Goal: Task Accomplishment & Management: Manage account settings

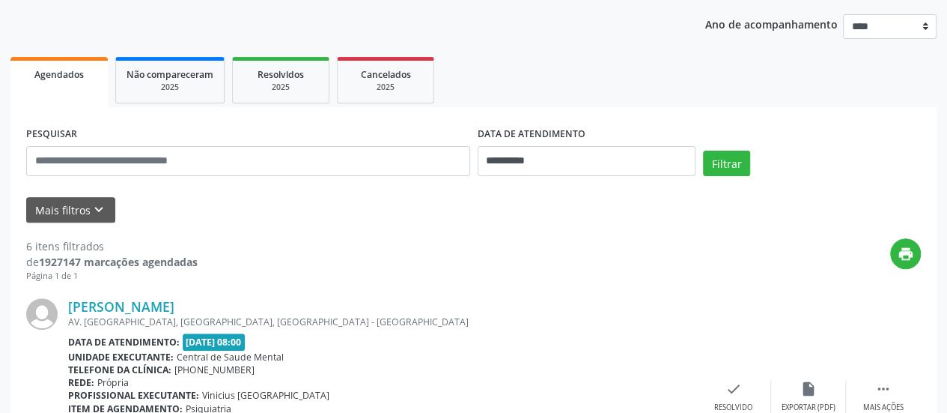
scroll to position [163, 0]
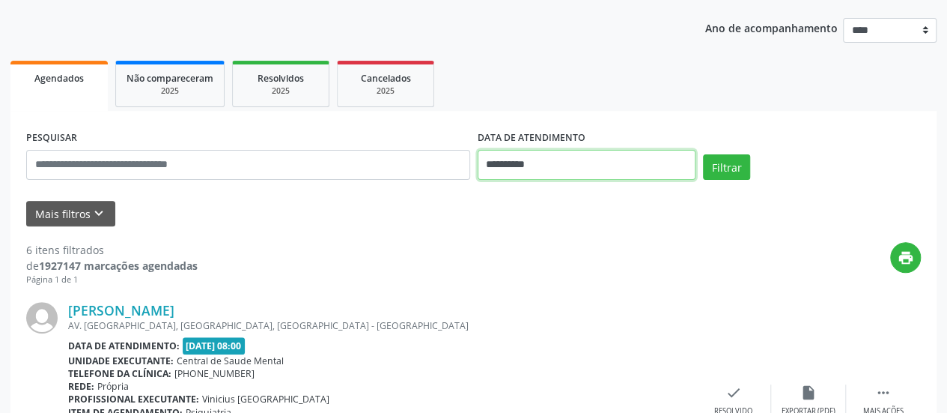
click at [497, 171] on input "**********" at bounding box center [587, 165] width 218 height 30
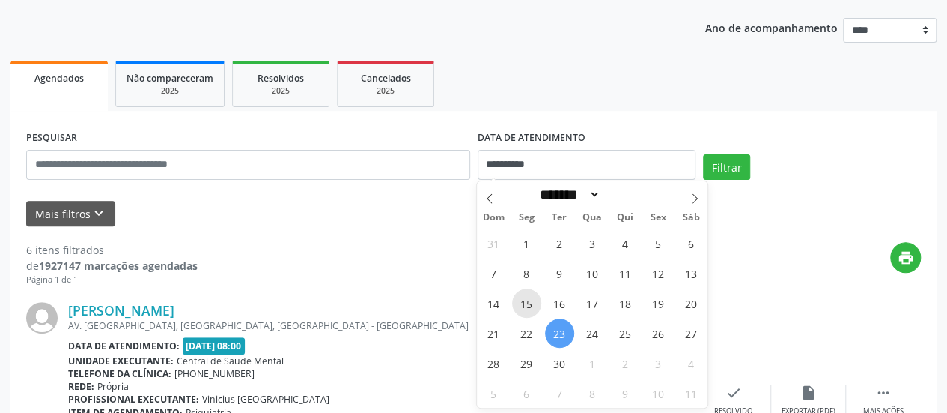
click at [536, 305] on span "15" at bounding box center [526, 302] width 29 height 29
type input "**********"
click at [536, 305] on span "15" at bounding box center [526, 302] width 29 height 29
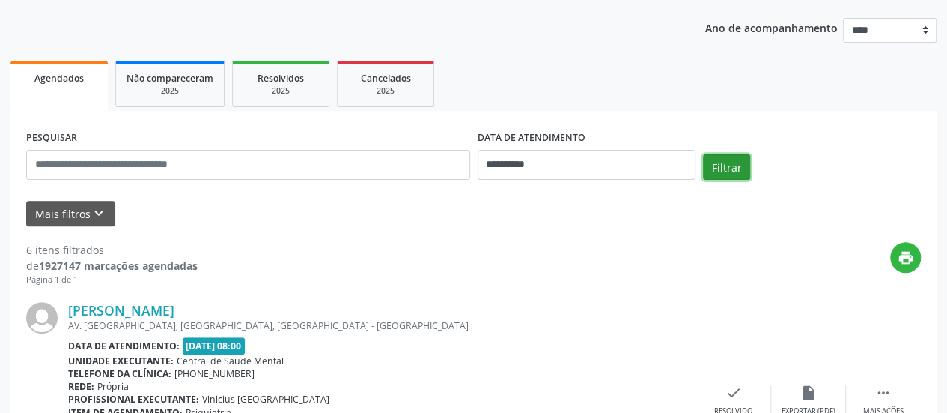
click at [713, 170] on button "Filtrar" at bounding box center [726, 166] width 47 height 25
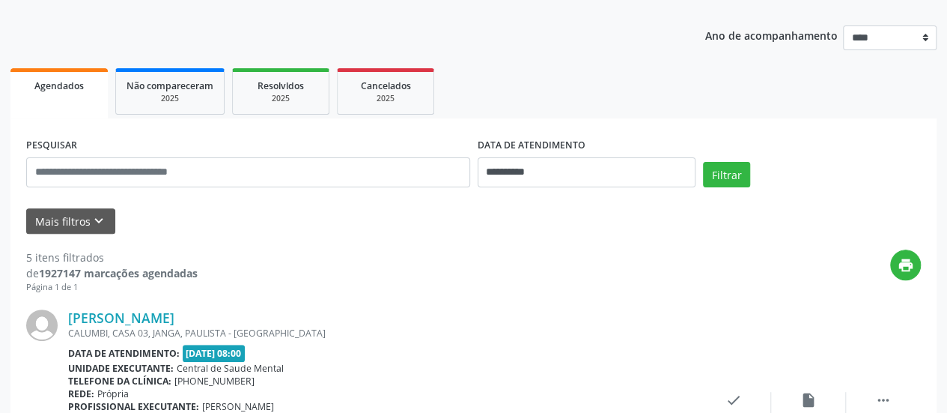
scroll to position [155, 0]
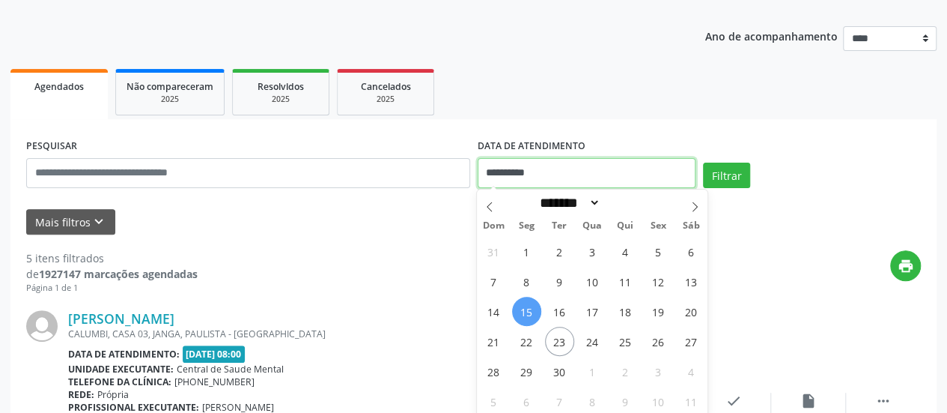
click at [499, 180] on input "**********" at bounding box center [587, 173] width 218 height 30
click at [536, 340] on span "22" at bounding box center [526, 340] width 29 height 29
type input "**********"
click at [536, 340] on span "22" at bounding box center [526, 340] width 29 height 29
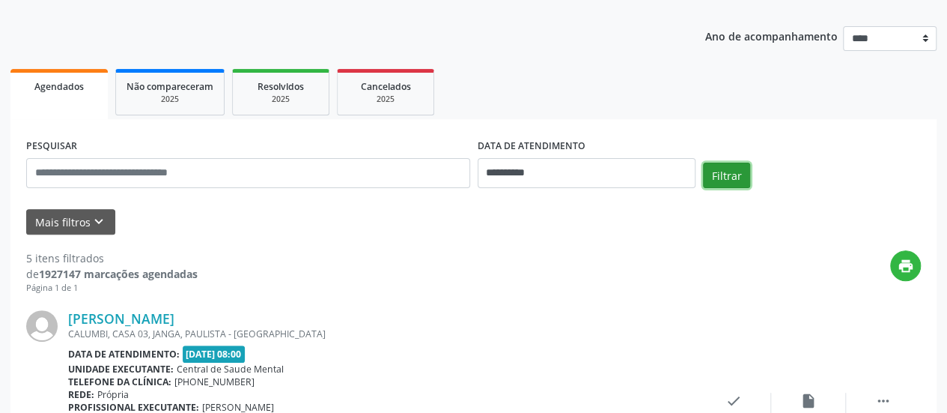
click at [712, 183] on button "Filtrar" at bounding box center [726, 174] width 47 height 25
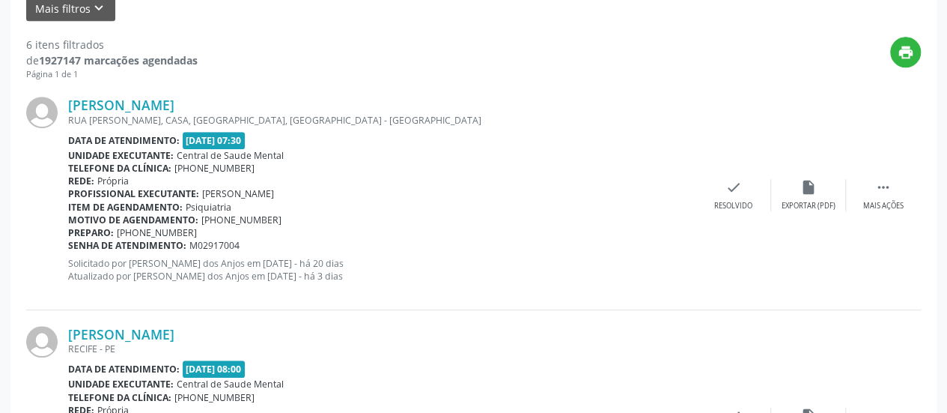
scroll to position [455, 0]
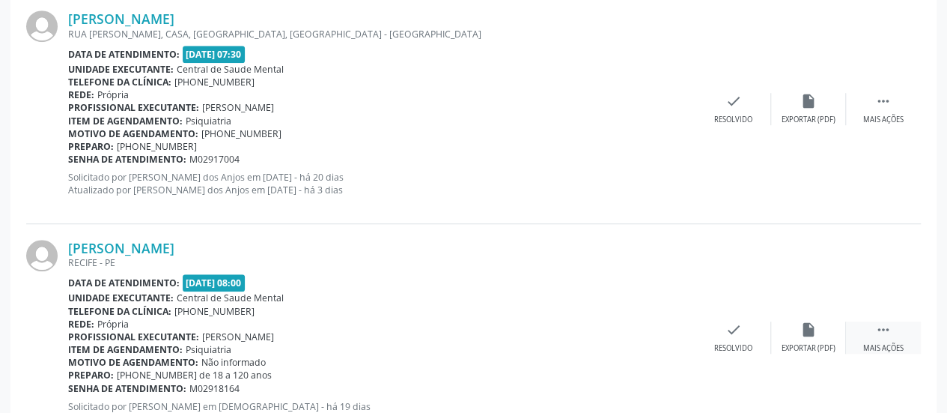
click at [896, 333] on div " Mais ações" at bounding box center [883, 337] width 75 height 32
click at [802, 333] on icon "alarm_off" at bounding box center [808, 329] width 16 height 16
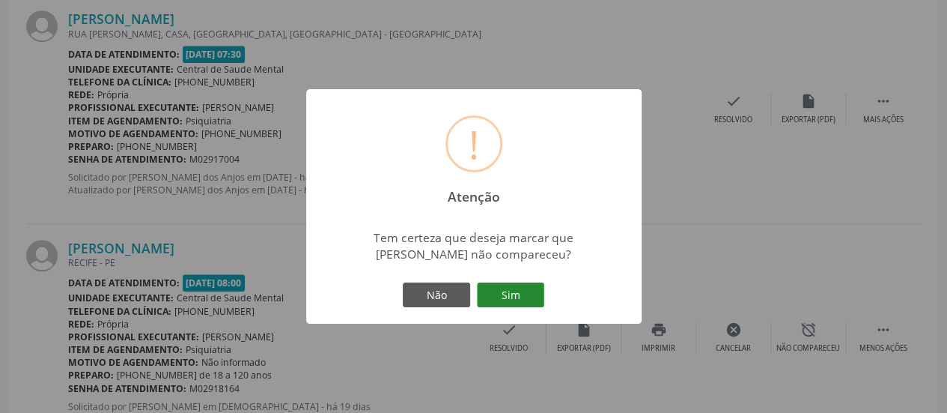
click at [520, 285] on button "Sim" at bounding box center [510, 294] width 67 height 25
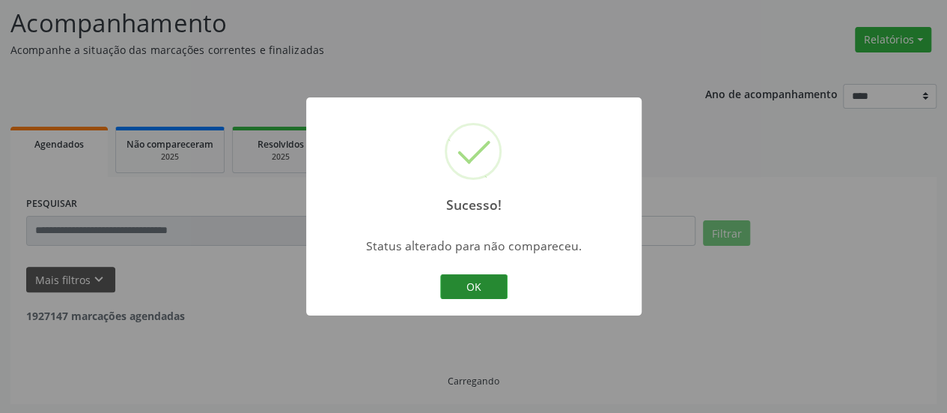
click at [485, 287] on button "OK" at bounding box center [473, 286] width 67 height 25
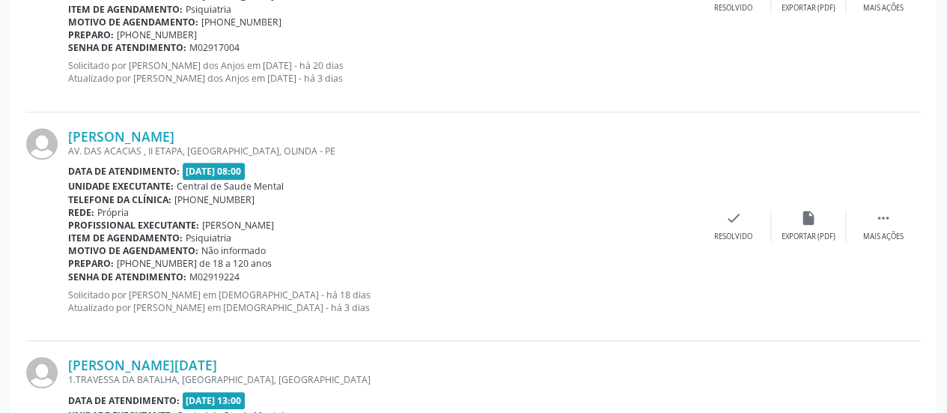
scroll to position [529, 0]
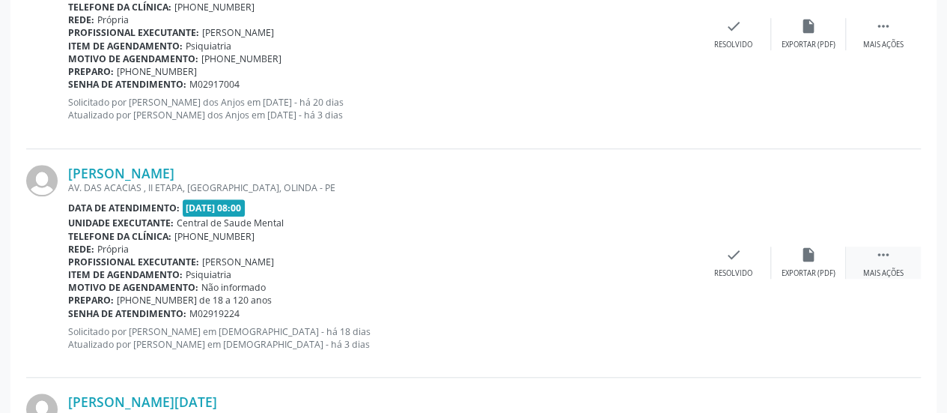
click at [893, 257] on div " Mais ações" at bounding box center [883, 262] width 75 height 32
click at [812, 261] on icon "alarm_off" at bounding box center [808, 254] width 16 height 16
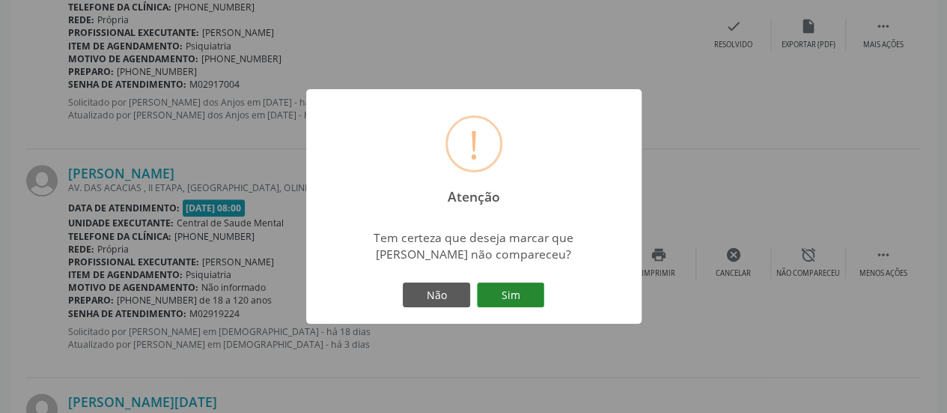
click at [501, 296] on button "Sim" at bounding box center [510, 294] width 67 height 25
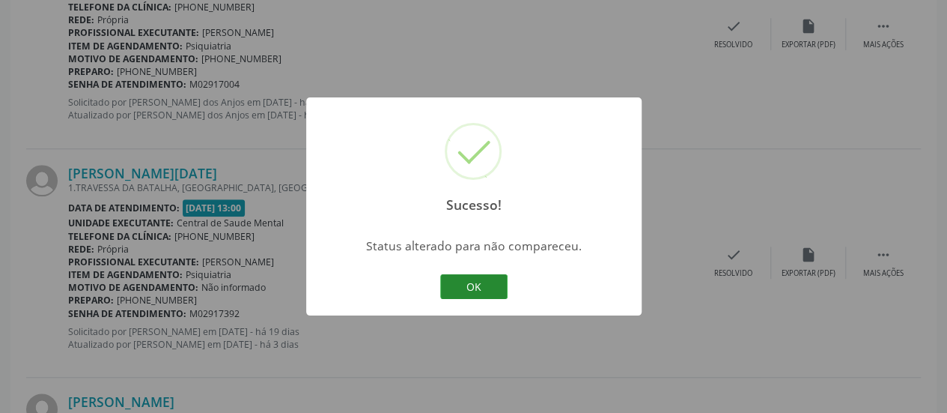
click at [478, 288] on button "OK" at bounding box center [473, 286] width 67 height 25
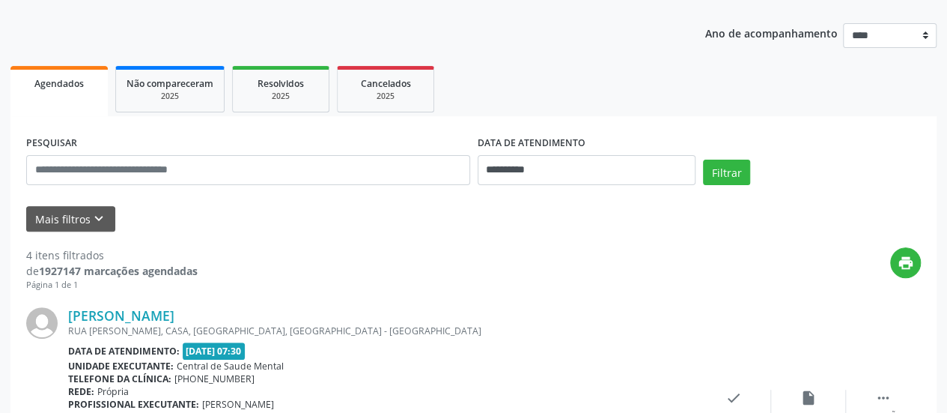
scroll to position [80, 0]
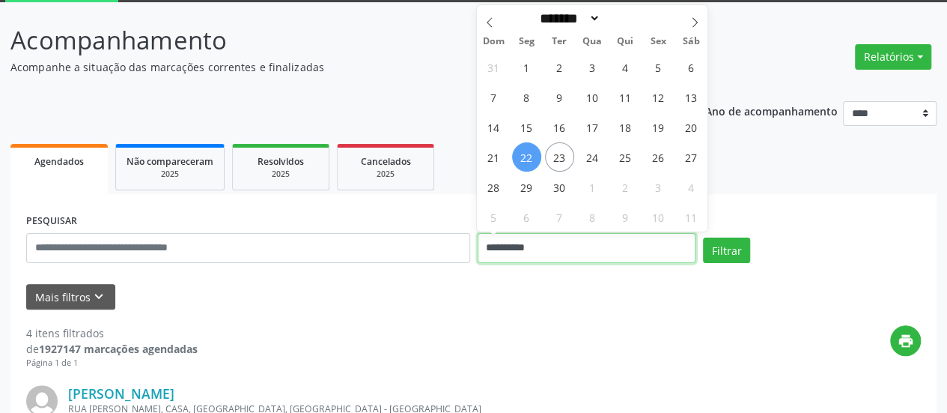
click at [509, 255] on input "**********" at bounding box center [587, 248] width 218 height 30
click at [523, 130] on span "15" at bounding box center [526, 126] width 29 height 29
type input "**********"
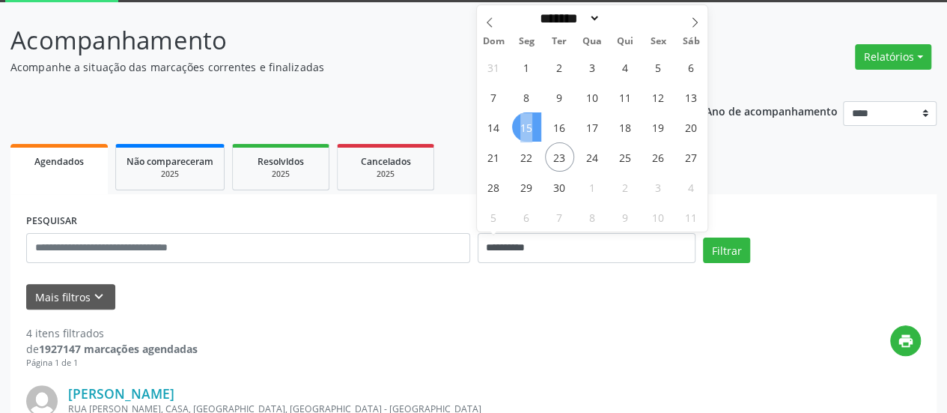
click at [523, 130] on span "15" at bounding box center [526, 126] width 29 height 29
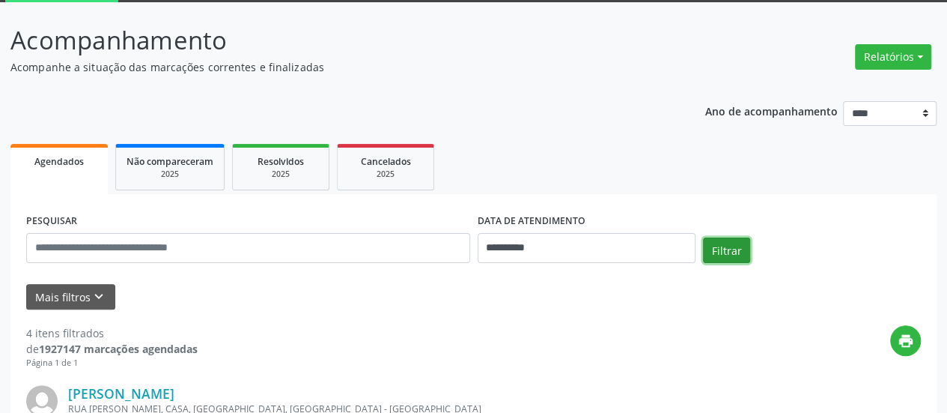
click at [741, 248] on button "Filtrar" at bounding box center [726, 249] width 47 height 25
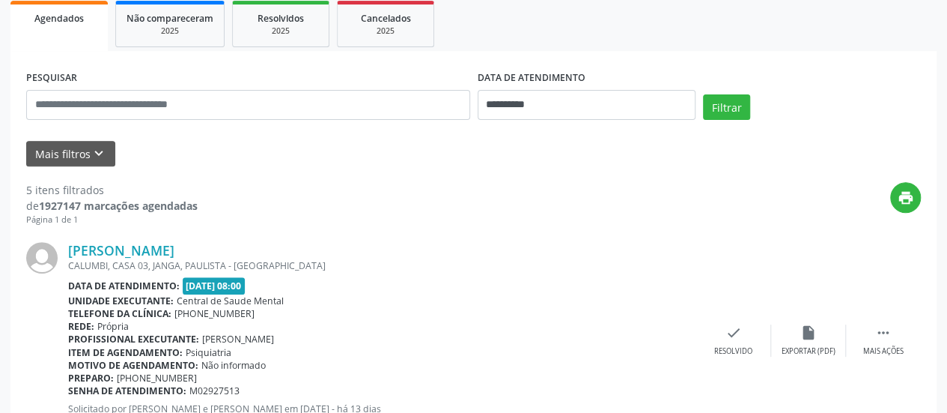
scroll to position [230, 0]
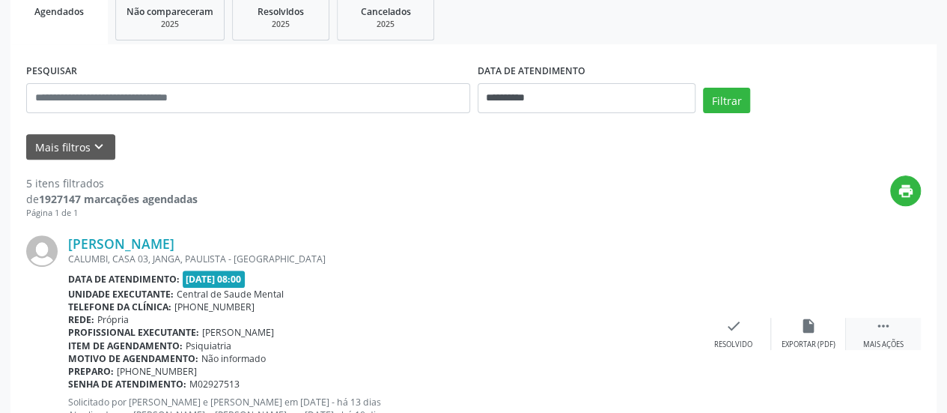
click at [876, 334] on div " Mais ações" at bounding box center [883, 334] width 75 height 32
click at [821, 323] on div "alarm_off Não compareceu" at bounding box center [808, 334] width 75 height 32
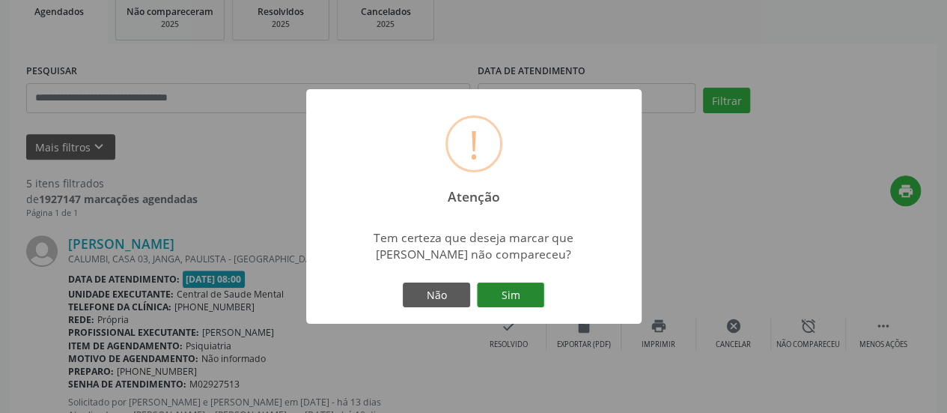
click at [494, 294] on button "Sim" at bounding box center [510, 294] width 67 height 25
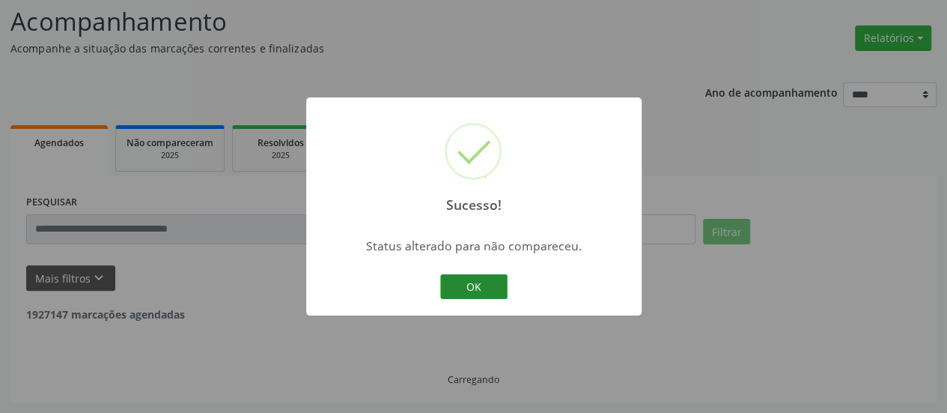
click at [471, 291] on button "OK" at bounding box center [473, 286] width 67 height 25
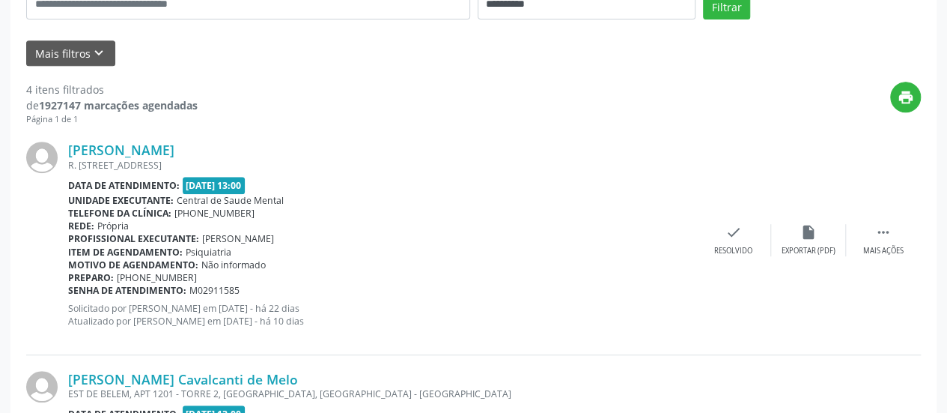
scroll to position [301, 0]
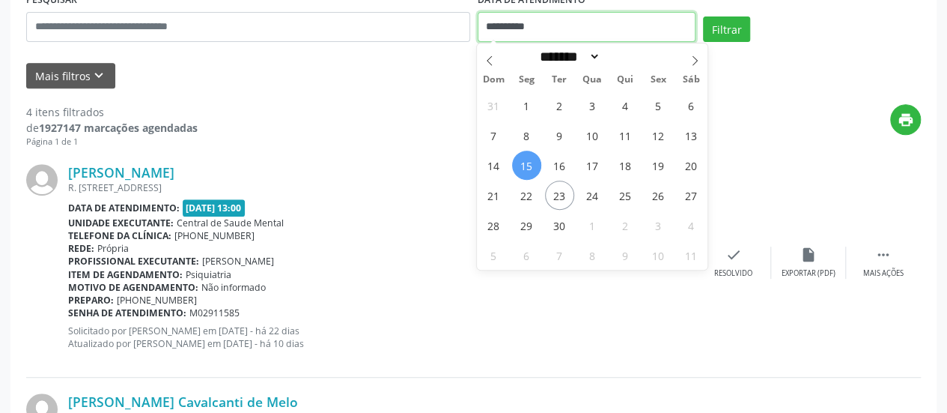
click at [515, 25] on input "**********" at bounding box center [587, 27] width 218 height 30
click at [625, 162] on span "18" at bounding box center [625, 165] width 29 height 29
type input "**********"
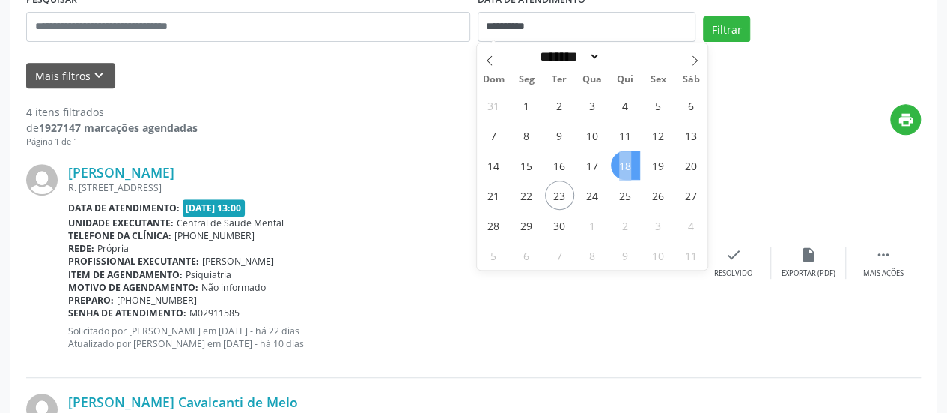
click at [625, 162] on span "18" at bounding box center [625, 165] width 29 height 29
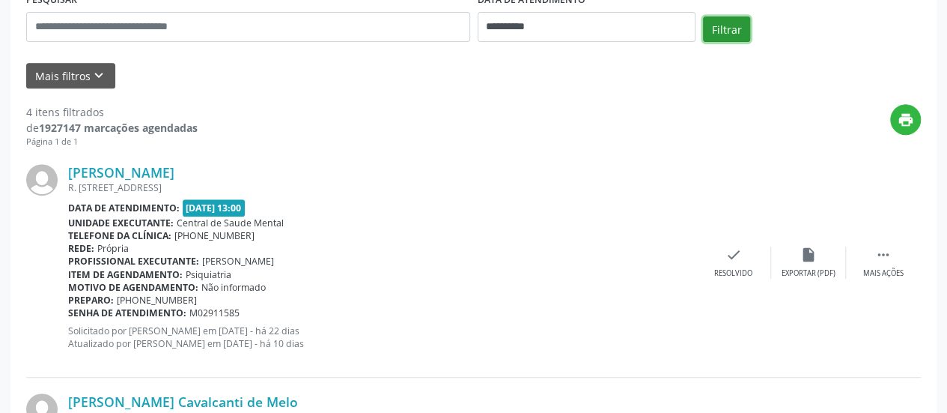
click at [725, 26] on button "Filtrar" at bounding box center [726, 28] width 47 height 25
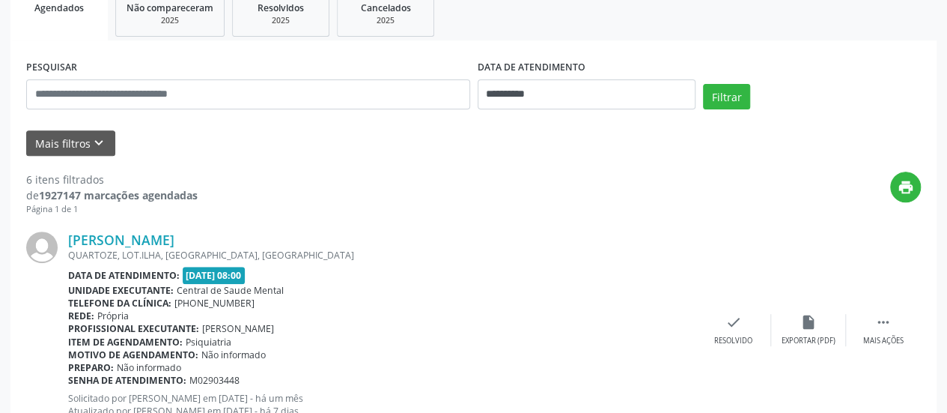
scroll to position [234, 0]
click at [532, 80] on input "**********" at bounding box center [587, 94] width 218 height 30
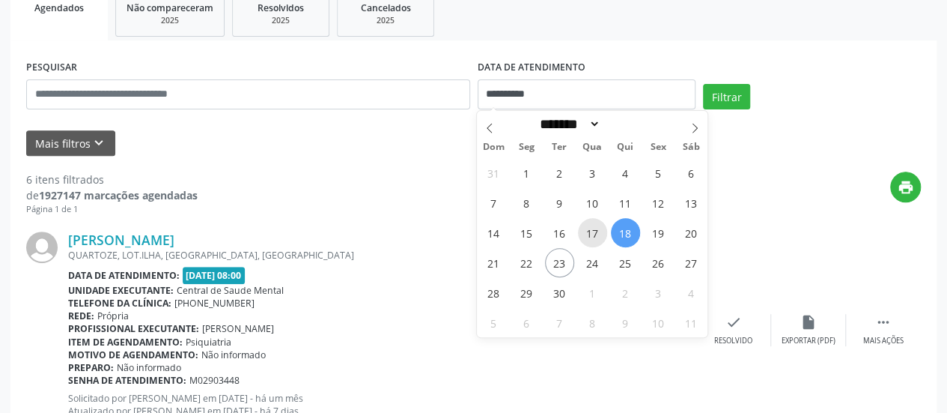
click at [591, 227] on span "17" at bounding box center [592, 232] width 29 height 29
type input "**********"
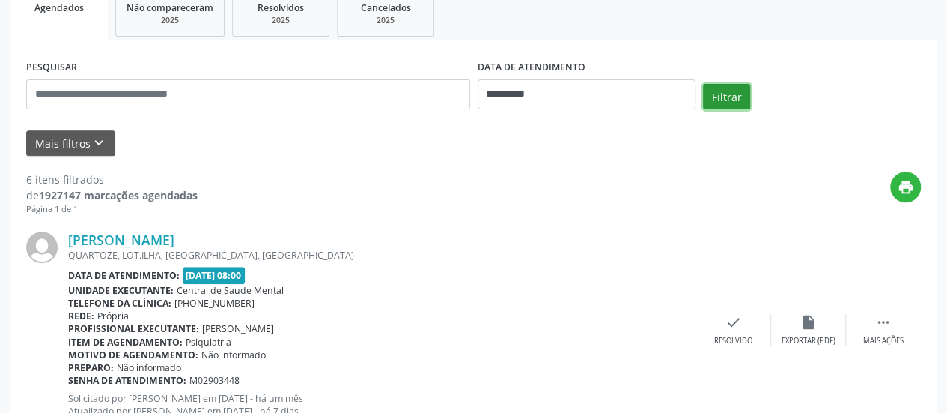
click at [718, 89] on button "Filtrar" at bounding box center [726, 96] width 47 height 25
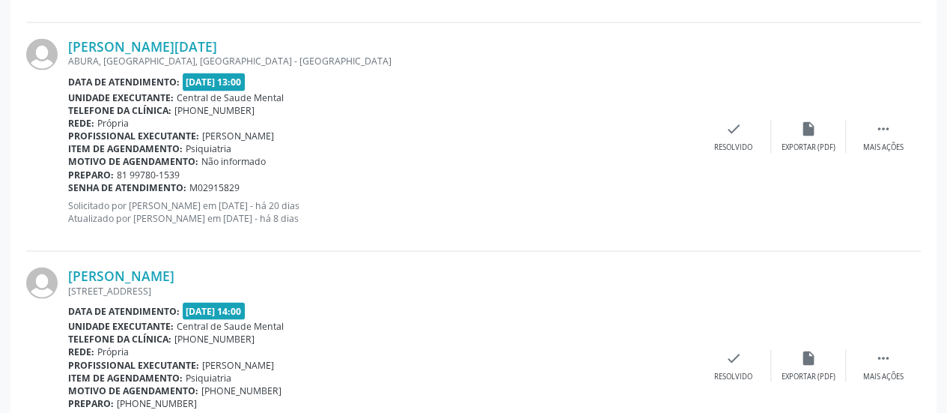
scroll to position [1432, 0]
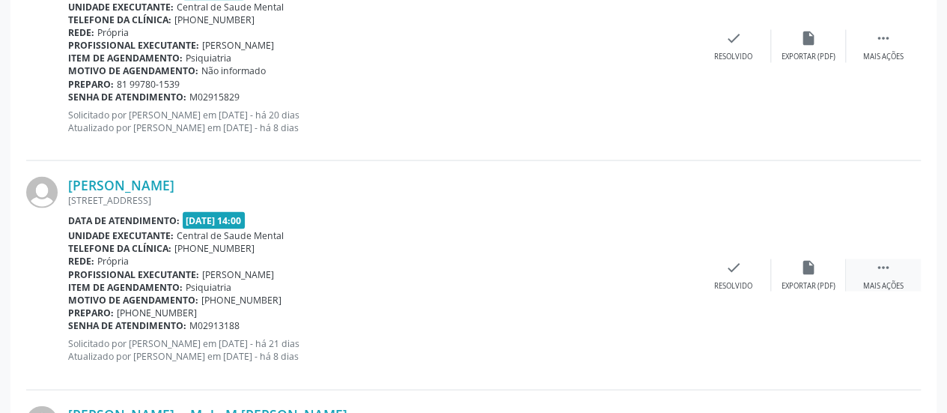
click at [872, 267] on div " Mais ações" at bounding box center [883, 275] width 75 height 32
click at [827, 270] on div "alarm_off Não compareceu" at bounding box center [808, 275] width 75 height 32
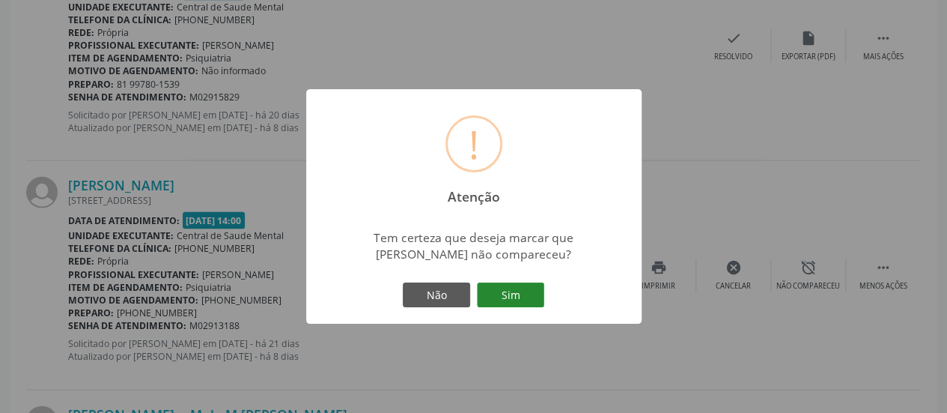
click at [506, 292] on button "Sim" at bounding box center [510, 294] width 67 height 25
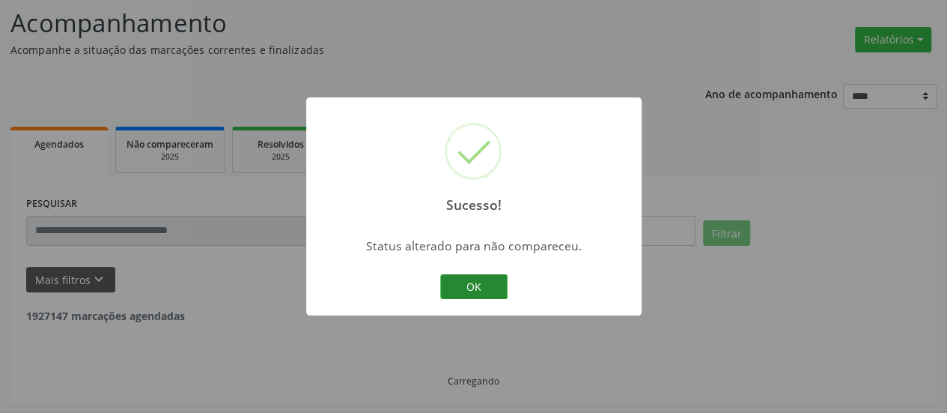
click at [488, 291] on button "OK" at bounding box center [473, 286] width 67 height 25
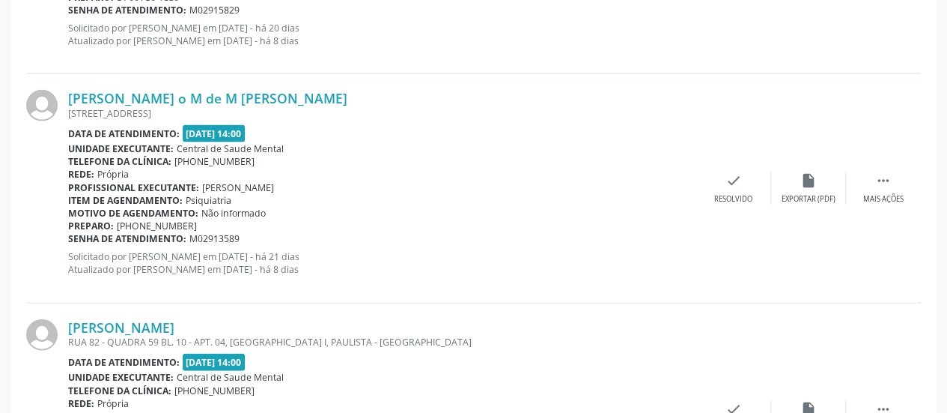
scroll to position [1507, 0]
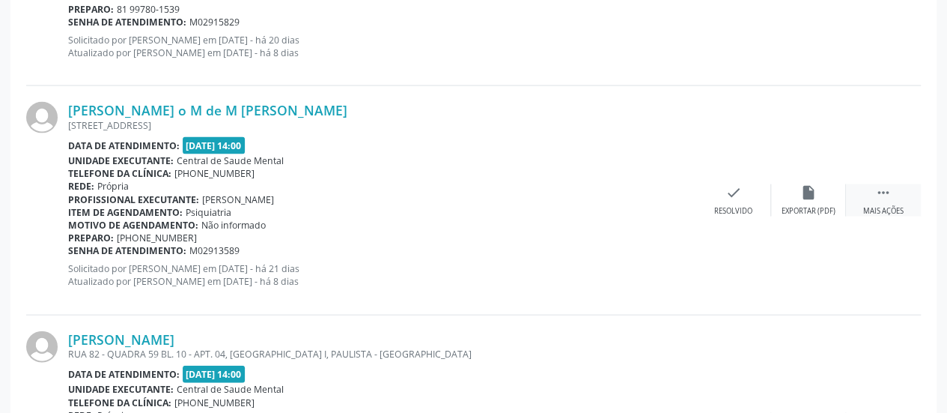
click at [876, 192] on icon "" at bounding box center [883, 192] width 16 height 16
click at [812, 208] on div "Não compareceu" at bounding box center [809, 211] width 64 height 10
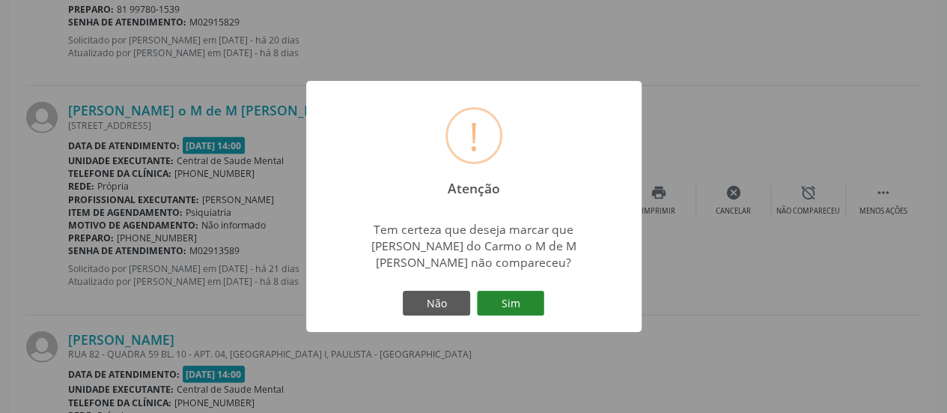
click at [521, 293] on button "Sim" at bounding box center [510, 303] width 67 height 25
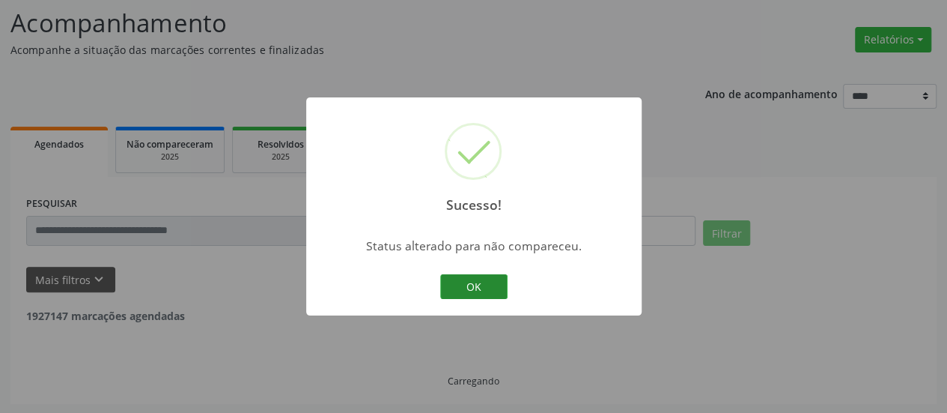
scroll to position [1432, 0]
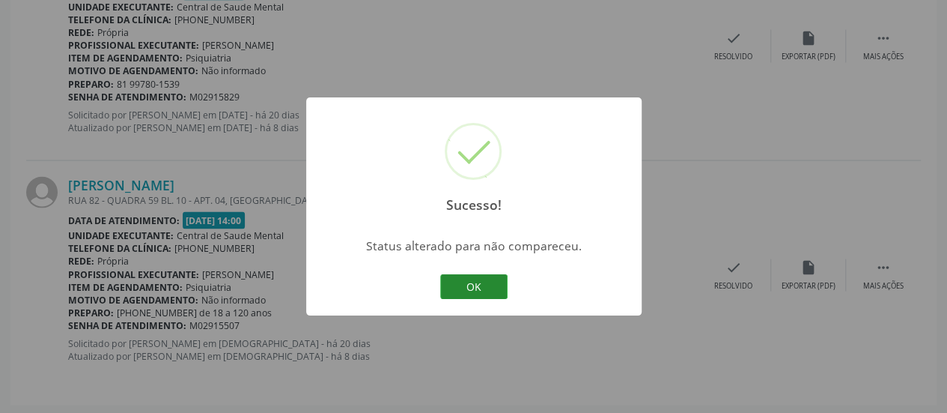
click at [488, 284] on button "OK" at bounding box center [473, 286] width 67 height 25
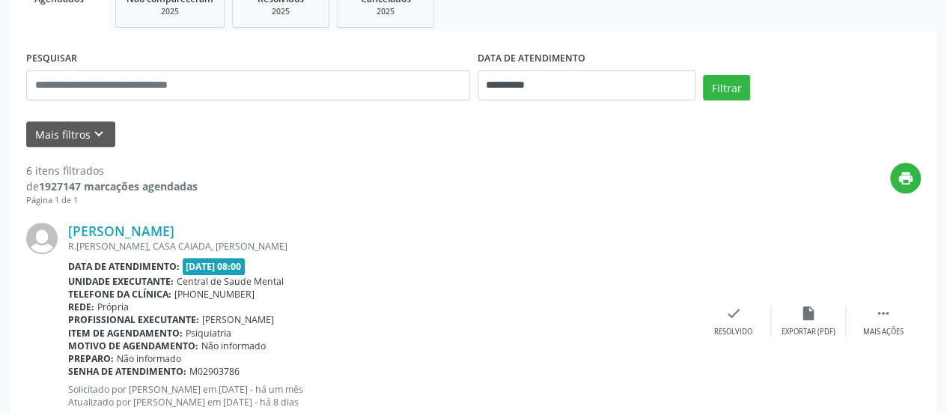
scroll to position [234, 0]
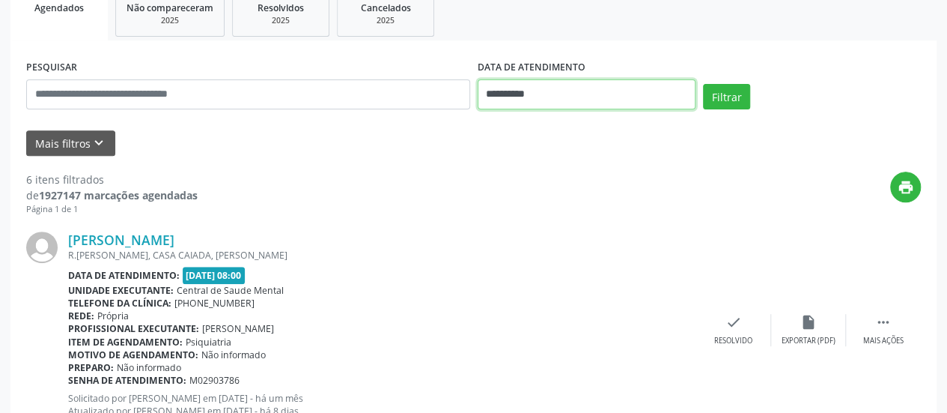
click at [517, 103] on input "**********" at bounding box center [587, 94] width 218 height 30
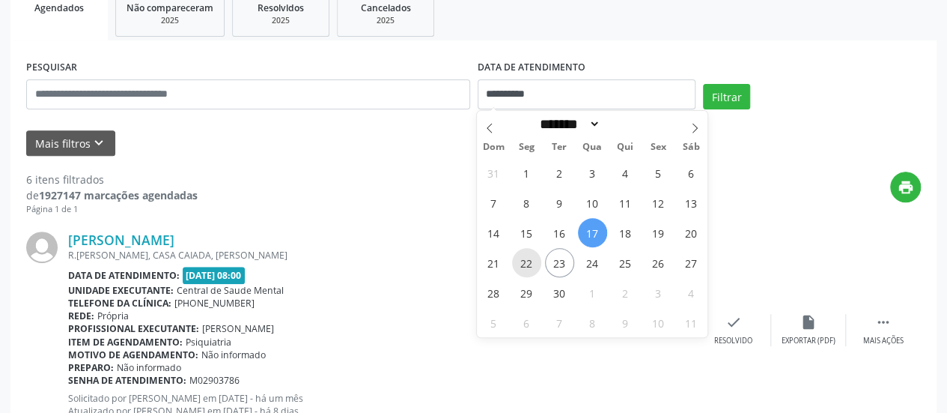
click at [534, 258] on span "22" at bounding box center [526, 262] width 29 height 29
type input "**********"
click at [534, 258] on span "22" at bounding box center [526, 262] width 29 height 29
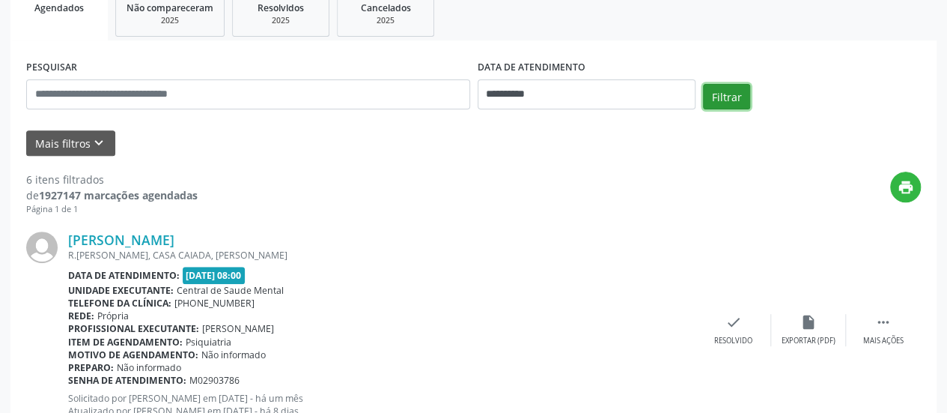
click at [729, 94] on button "Filtrar" at bounding box center [726, 96] width 47 height 25
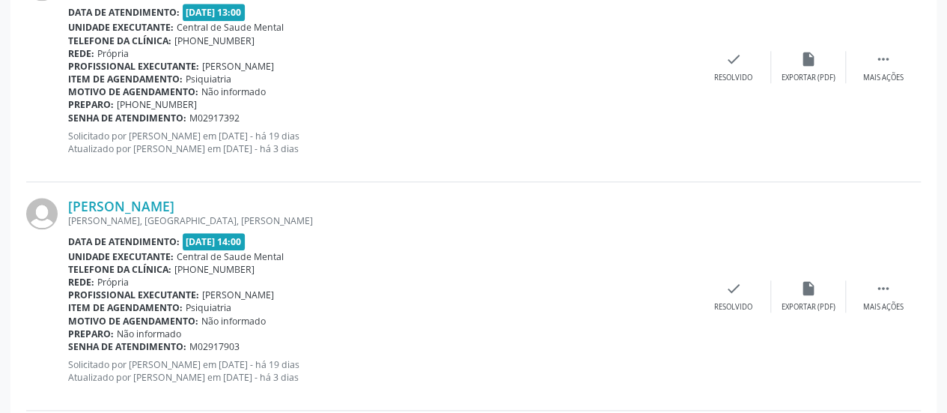
scroll to position [758, 0]
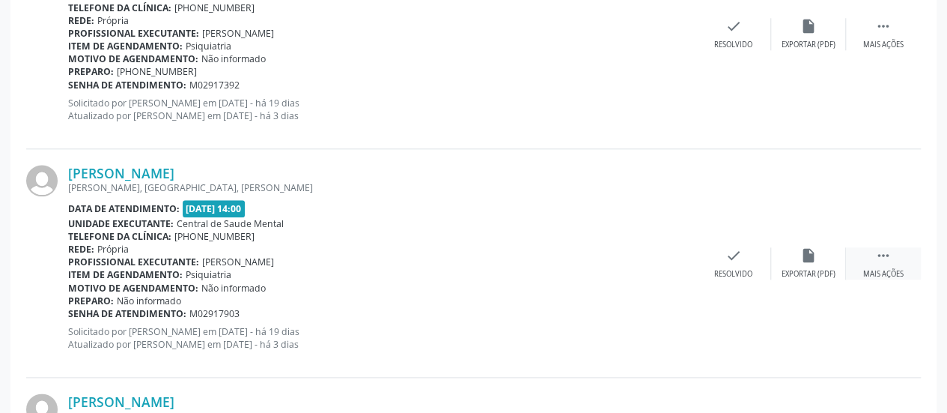
click at [882, 247] on icon "" at bounding box center [883, 255] width 16 height 16
click at [809, 263] on div "alarm_off Não compareceu" at bounding box center [808, 263] width 75 height 32
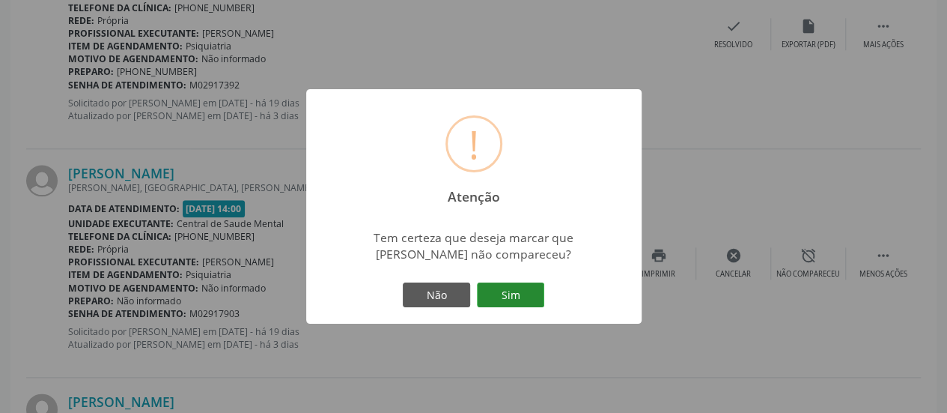
click at [521, 289] on button "Sim" at bounding box center [510, 294] width 67 height 25
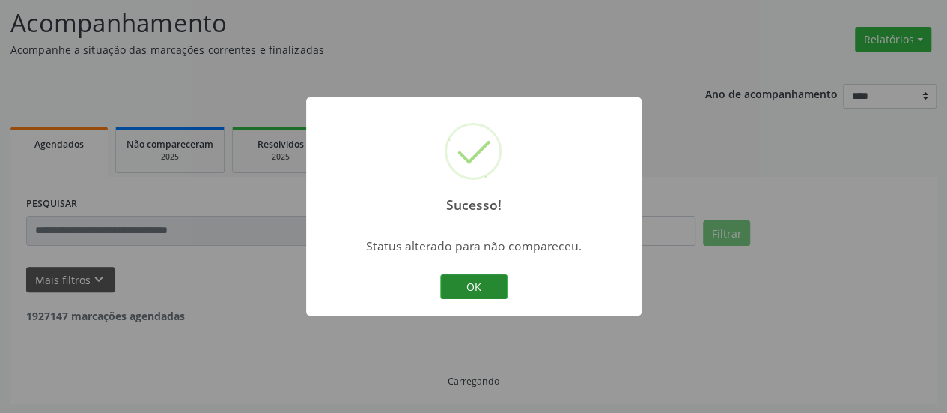
scroll to position [747, 0]
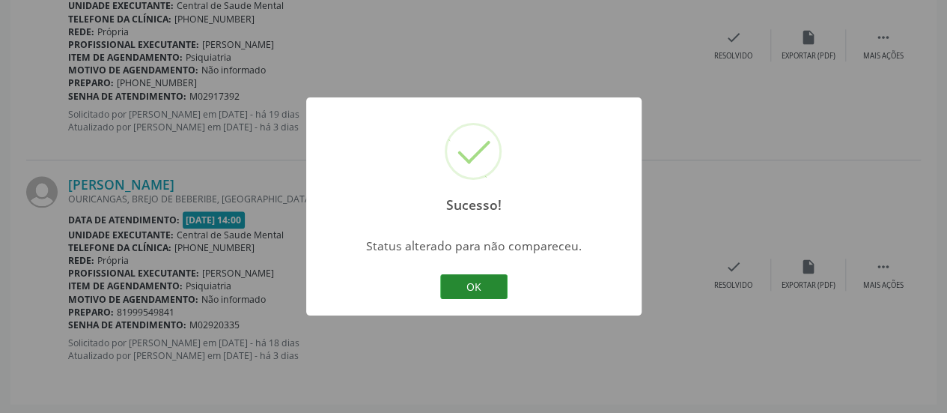
click at [458, 294] on button "OK" at bounding box center [473, 286] width 67 height 25
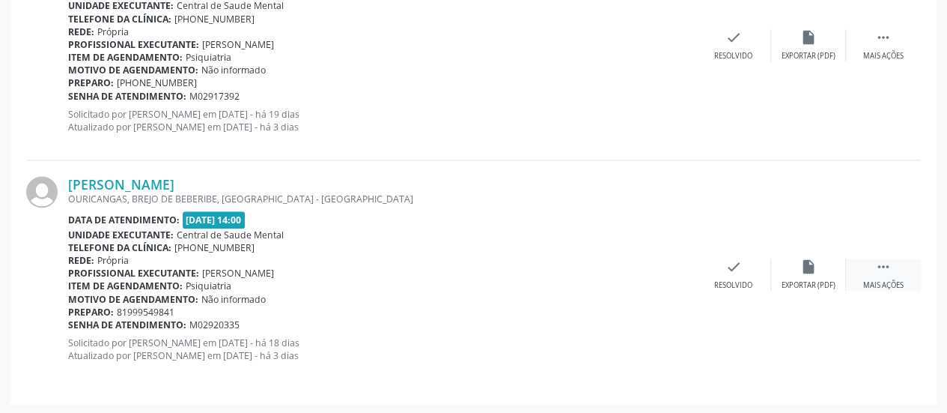
click at [890, 272] on icon "" at bounding box center [883, 266] width 16 height 16
click at [793, 270] on div "alarm_off Não compareceu" at bounding box center [808, 274] width 75 height 32
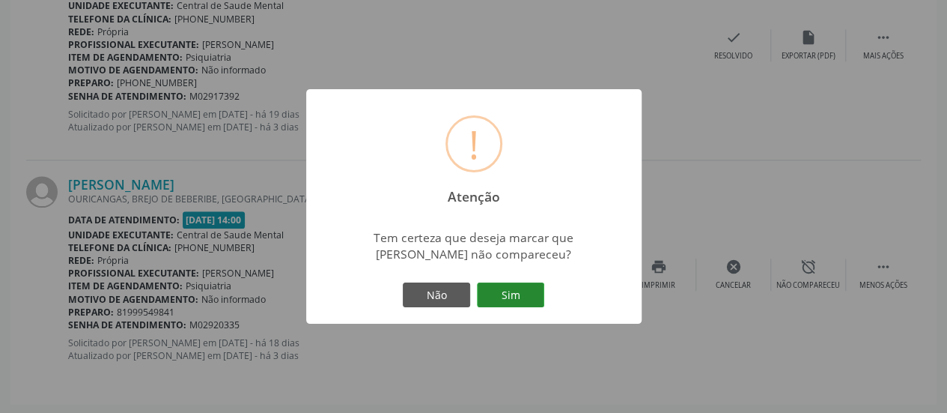
click at [502, 289] on button "Sim" at bounding box center [510, 294] width 67 height 25
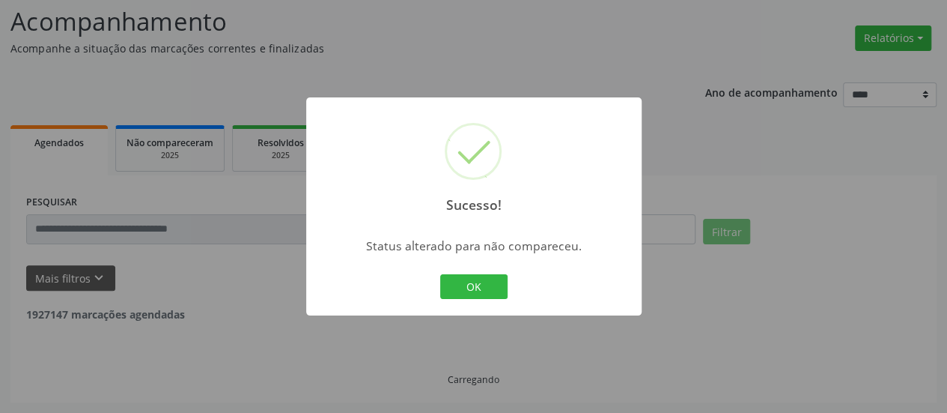
scroll to position [97, 0]
click at [473, 273] on div "OK Cancel" at bounding box center [474, 286] width 74 height 31
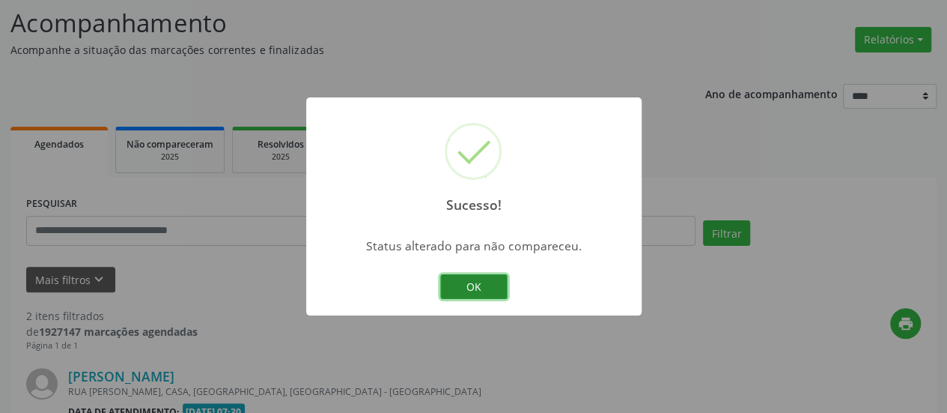
click at [462, 279] on button "OK" at bounding box center [473, 286] width 67 height 25
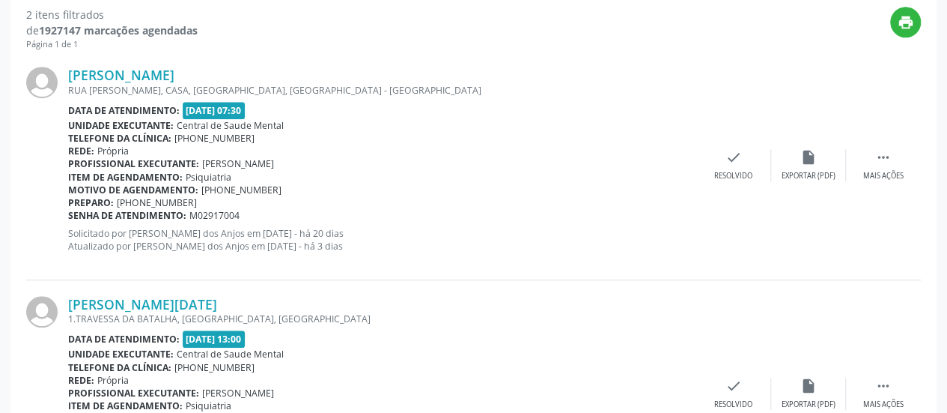
scroll to position [294, 0]
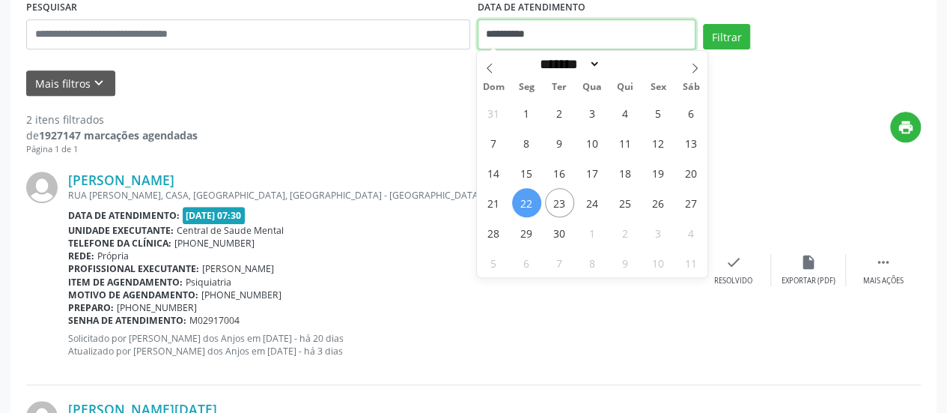
click at [503, 33] on input "**********" at bounding box center [587, 34] width 218 height 30
click at [557, 203] on span "23" at bounding box center [559, 202] width 29 height 29
type input "**********"
drag, startPoint x: 557, startPoint y: 203, endPoint x: 652, endPoint y: 83, distance: 153.0
click at [557, 202] on span "23" at bounding box center [559, 202] width 29 height 29
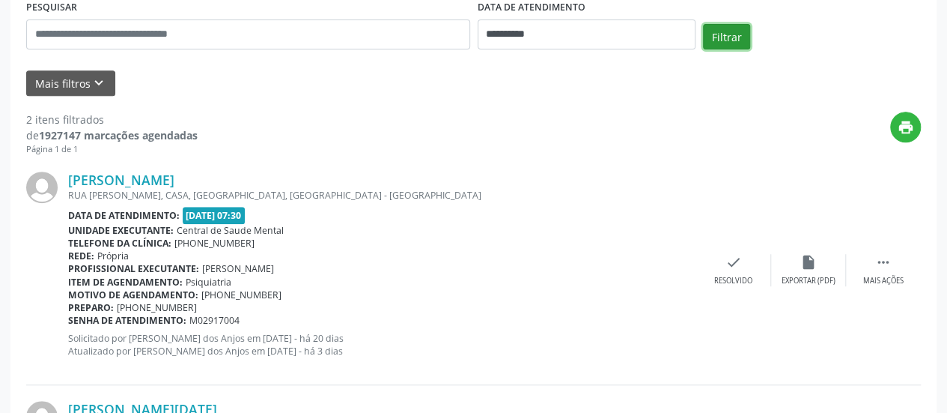
click at [719, 35] on button "Filtrar" at bounding box center [726, 36] width 47 height 25
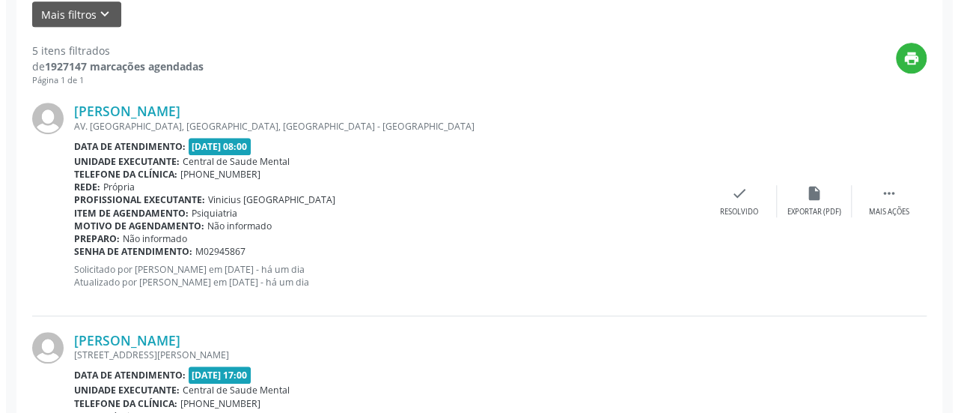
scroll to position [443, 0]
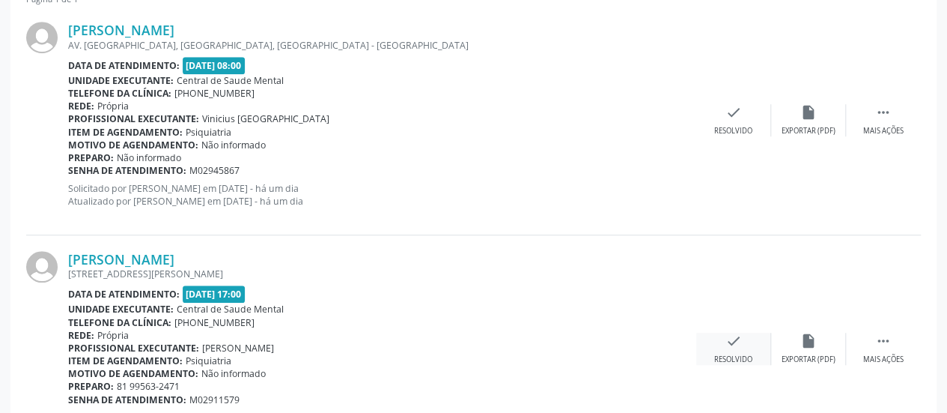
click at [739, 348] on div "check Resolvido" at bounding box center [733, 348] width 75 height 32
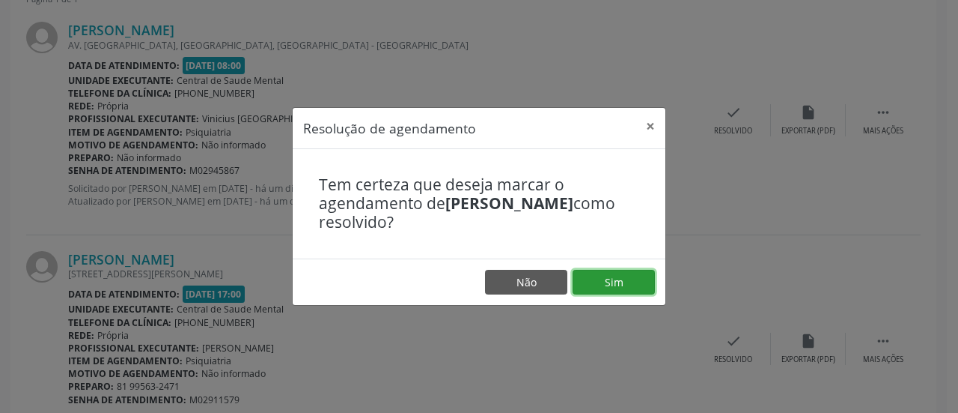
click at [619, 275] on button "Sim" at bounding box center [614, 282] width 82 height 25
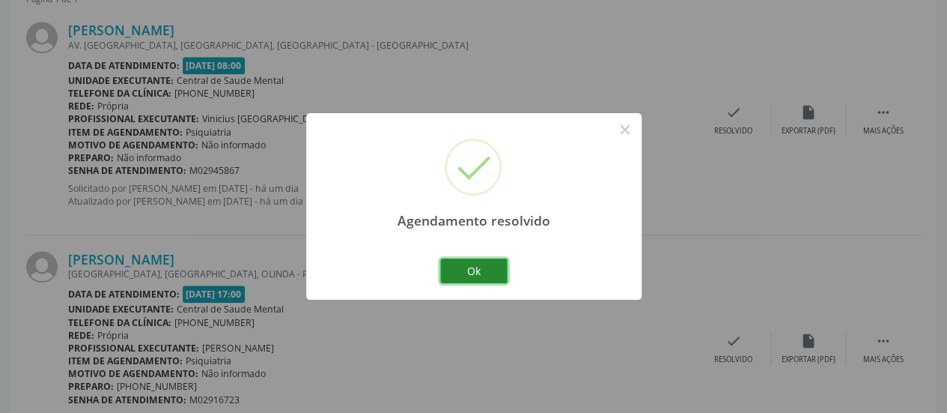
drag, startPoint x: 457, startPoint y: 267, endPoint x: 444, endPoint y: 249, distance: 21.4
click at [457, 266] on button "Ok" at bounding box center [473, 270] width 67 height 25
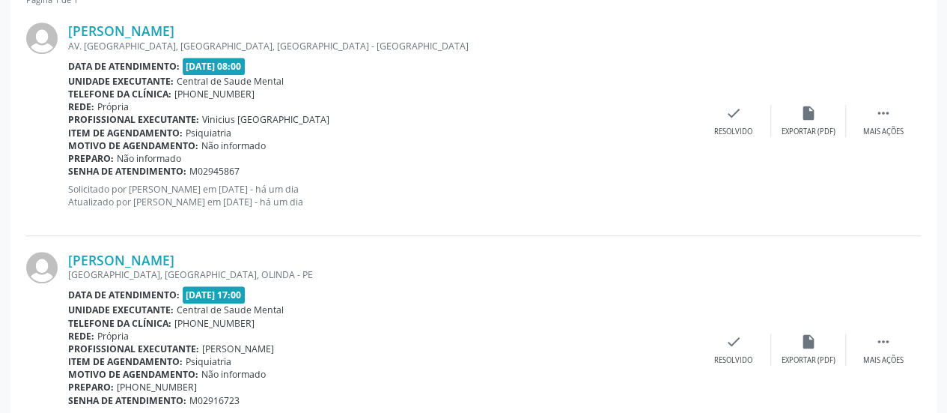
scroll to position [144, 0]
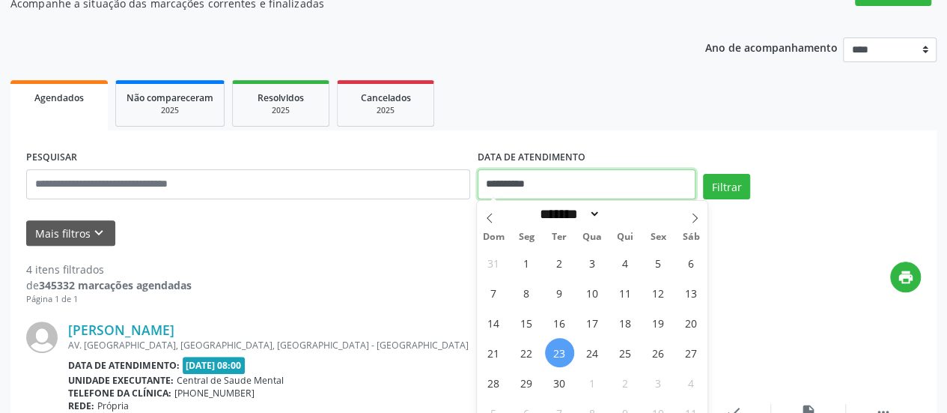
click at [499, 189] on input "**********" at bounding box center [587, 184] width 218 height 30
click at [559, 318] on span "16" at bounding box center [559, 322] width 29 height 29
type input "**********"
click at [559, 318] on span "16" at bounding box center [559, 322] width 29 height 29
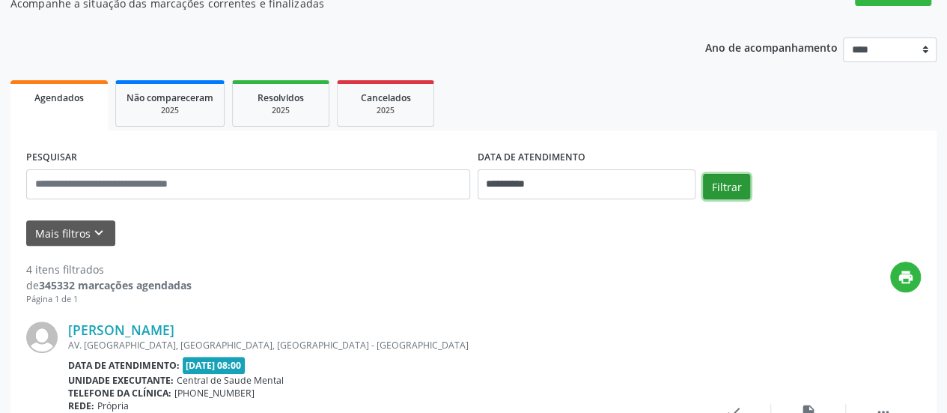
click at [724, 175] on button "Filtrar" at bounding box center [726, 186] width 47 height 25
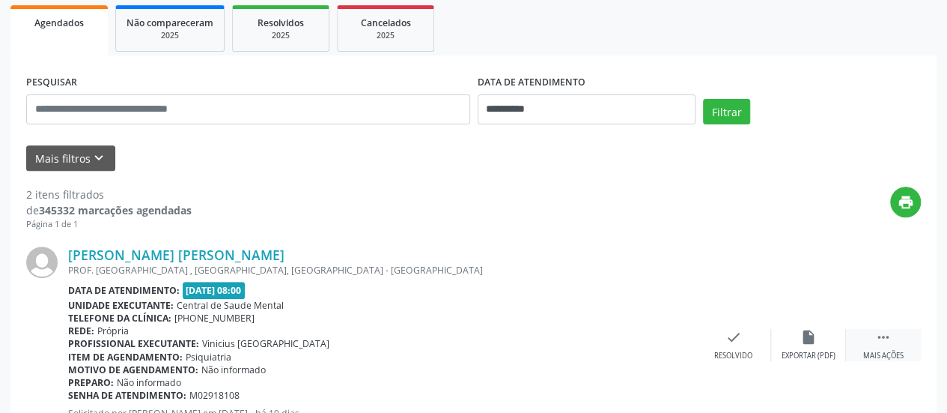
click at [882, 338] on icon "" at bounding box center [883, 337] width 16 height 16
click at [790, 335] on div "alarm_off Não compareceu" at bounding box center [808, 345] width 75 height 32
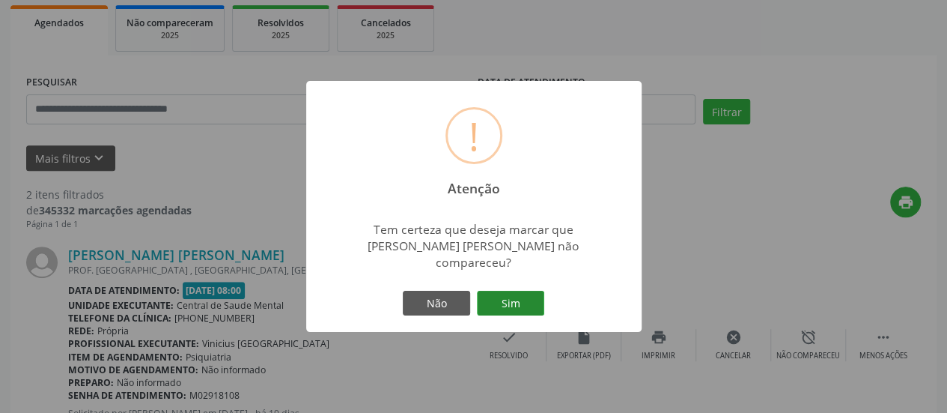
click at [539, 303] on button "Sim" at bounding box center [510, 303] width 67 height 25
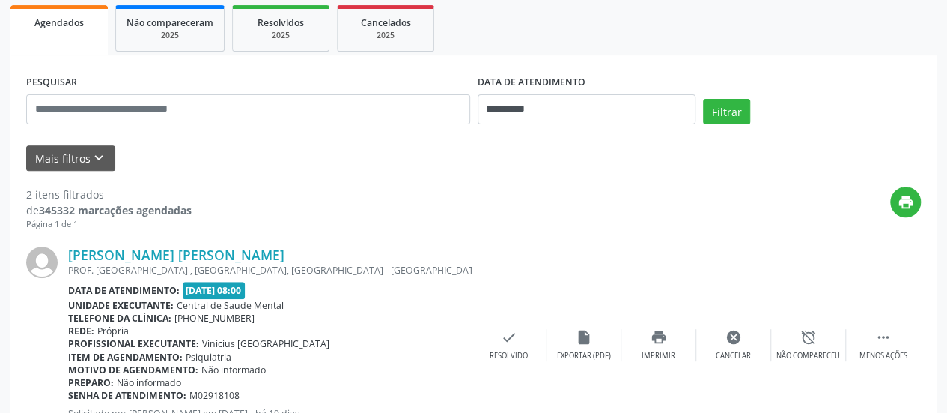
scroll to position [97, 0]
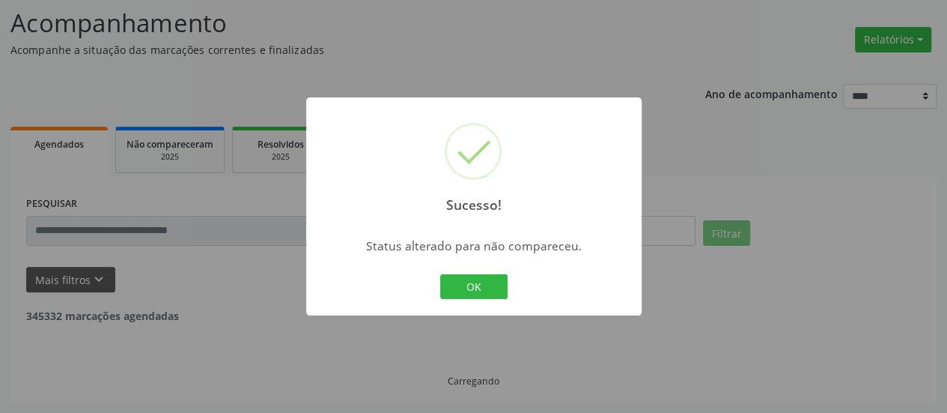
click at [463, 302] on div "Sucesso! × Status alterado para não compareceu. OK Cancel" at bounding box center [473, 206] width 335 height 219
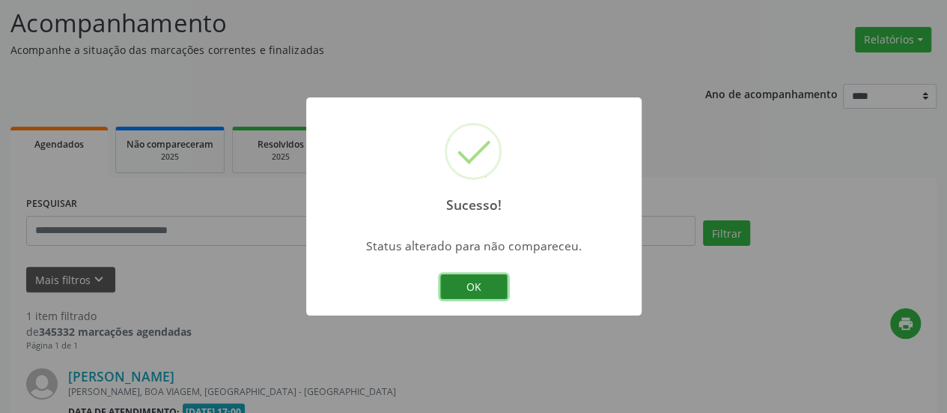
click at [463, 291] on button "OK" at bounding box center [473, 286] width 67 height 25
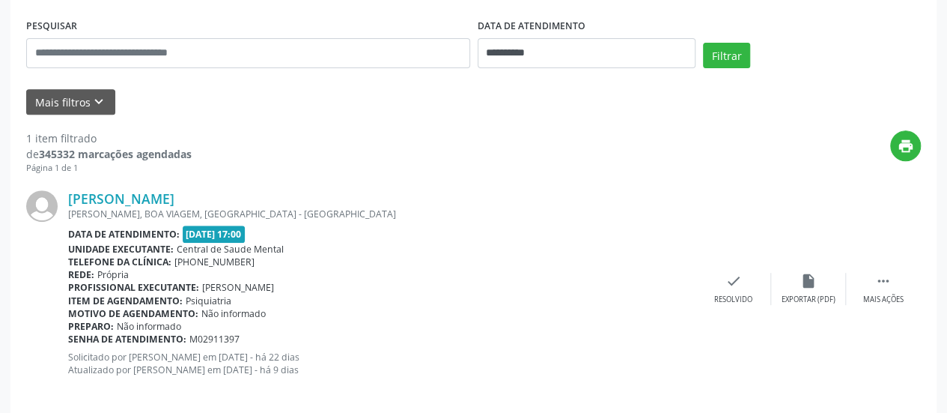
scroll to position [290, 0]
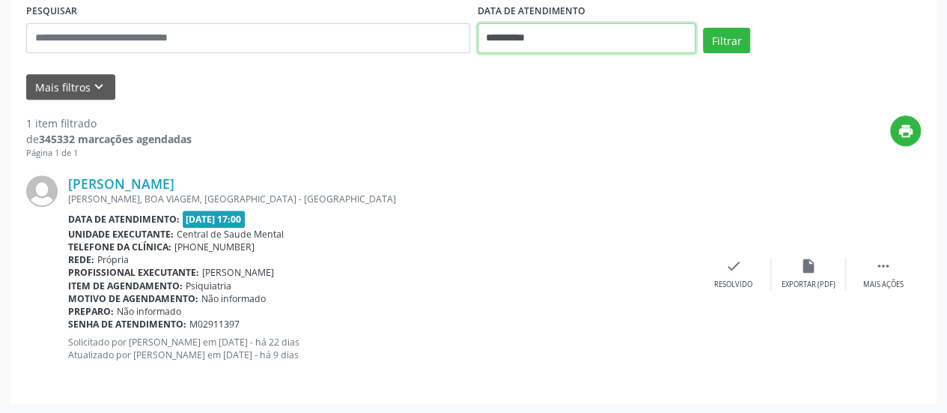
click at [521, 35] on input "**********" at bounding box center [587, 38] width 218 height 30
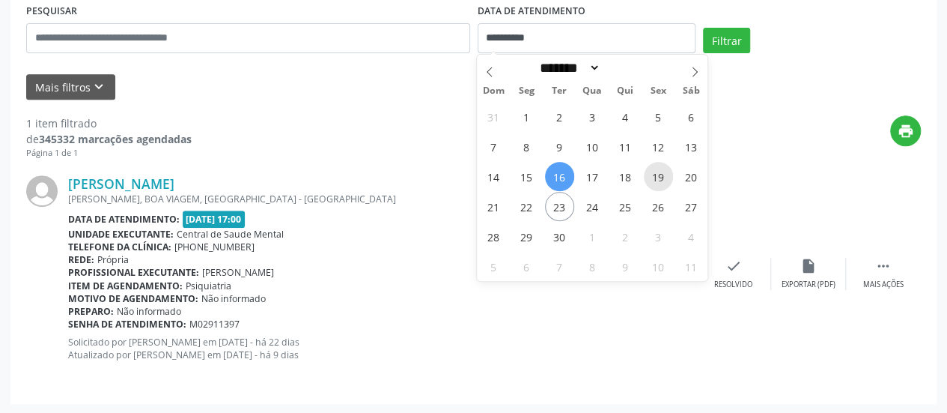
click at [651, 176] on span "19" at bounding box center [658, 176] width 29 height 29
type input "**********"
click at [651, 176] on span "19" at bounding box center [658, 176] width 29 height 29
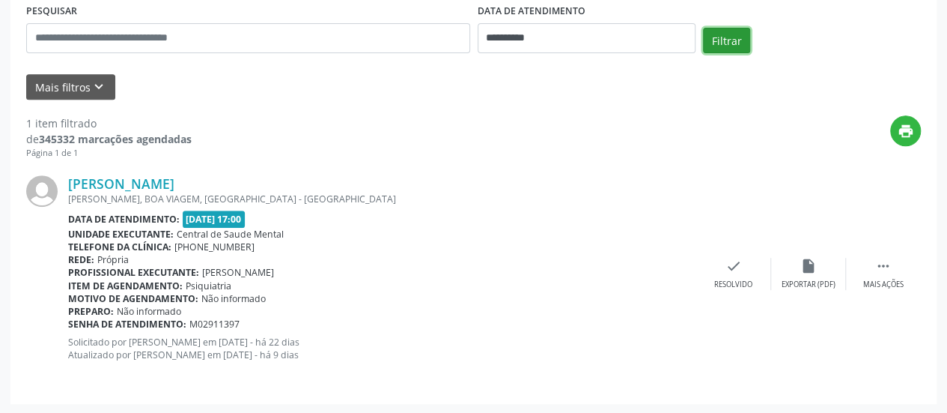
click at [729, 38] on button "Filtrar" at bounding box center [726, 40] width 47 height 25
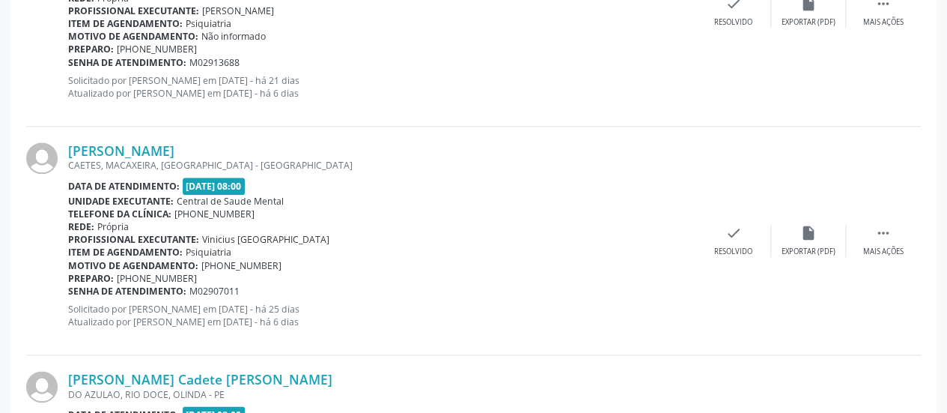
scroll to position [814, 0]
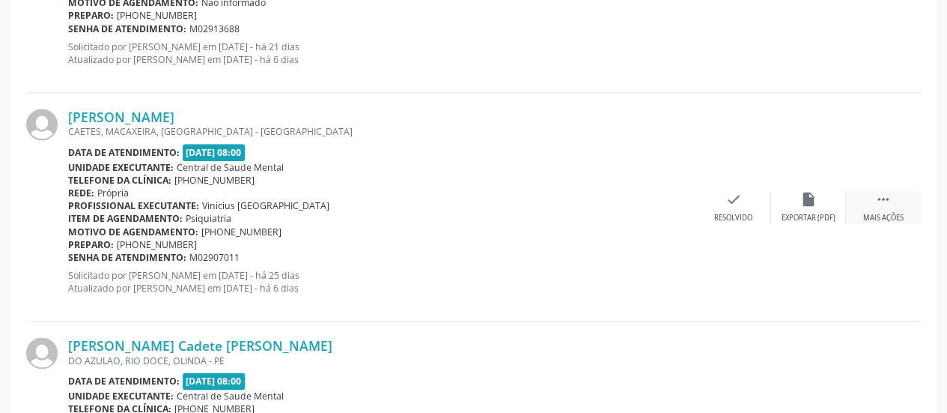
click at [896, 214] on div "Mais ações" at bounding box center [883, 218] width 40 height 10
click at [810, 198] on icon "alarm_off" at bounding box center [808, 199] width 16 height 16
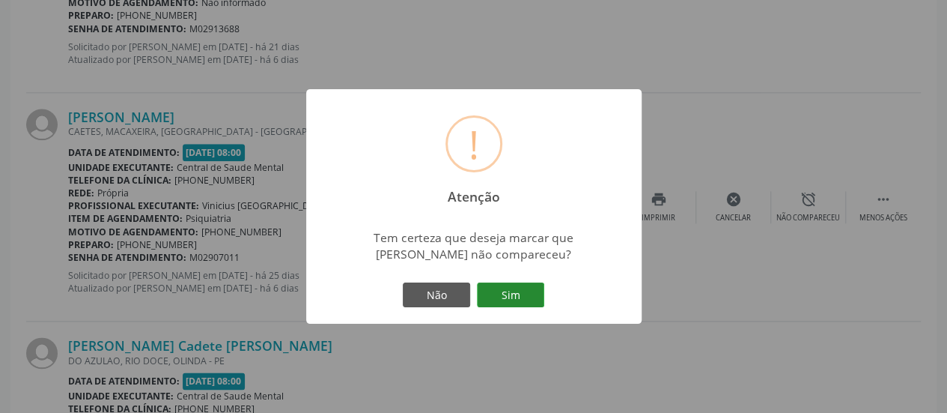
click at [523, 284] on button "Sim" at bounding box center [510, 294] width 67 height 25
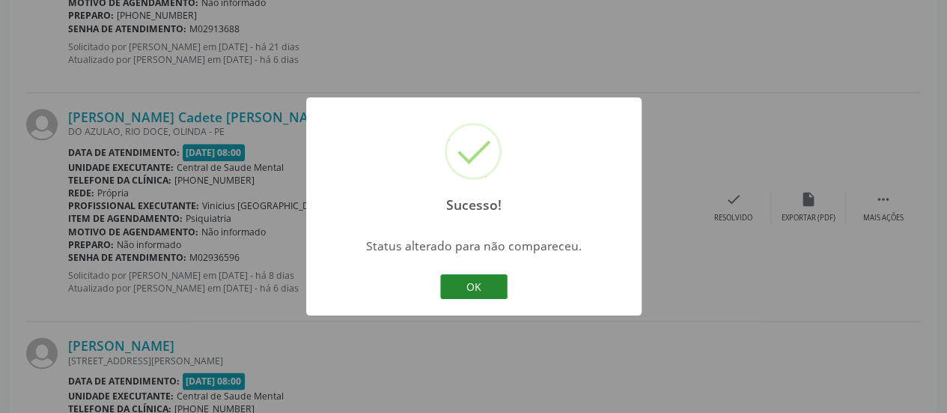
click at [489, 280] on button "OK" at bounding box center [473, 286] width 67 height 25
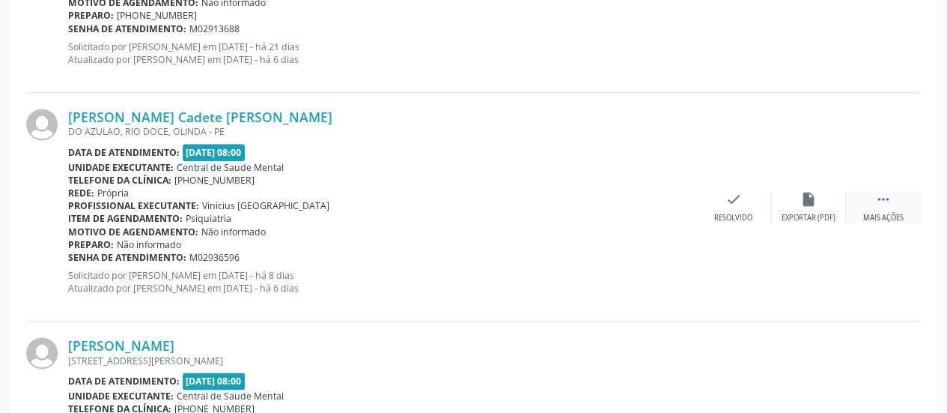
click at [878, 204] on icon "" at bounding box center [883, 199] width 16 height 16
click at [812, 201] on icon "alarm_off" at bounding box center [808, 199] width 16 height 16
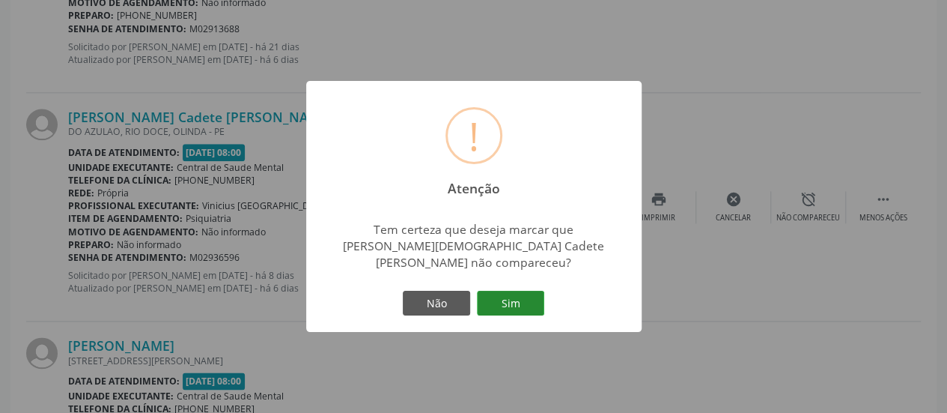
click at [521, 291] on button "Sim" at bounding box center [510, 303] width 67 height 25
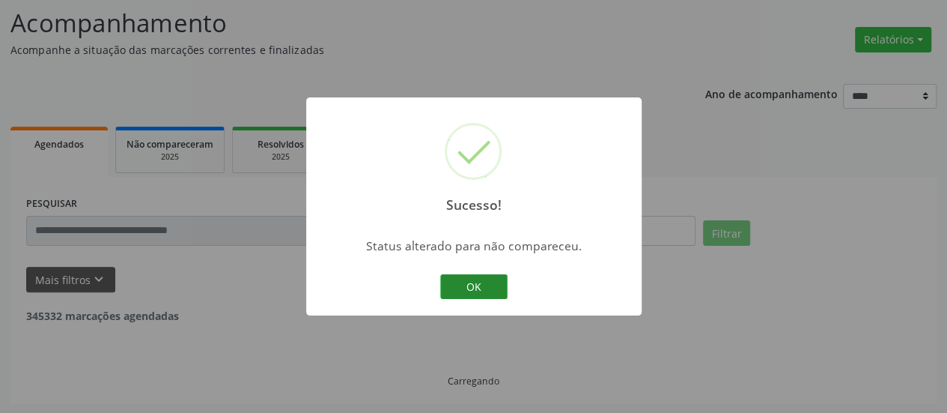
scroll to position [747, 0]
click at [472, 284] on button "OK" at bounding box center [473, 286] width 67 height 25
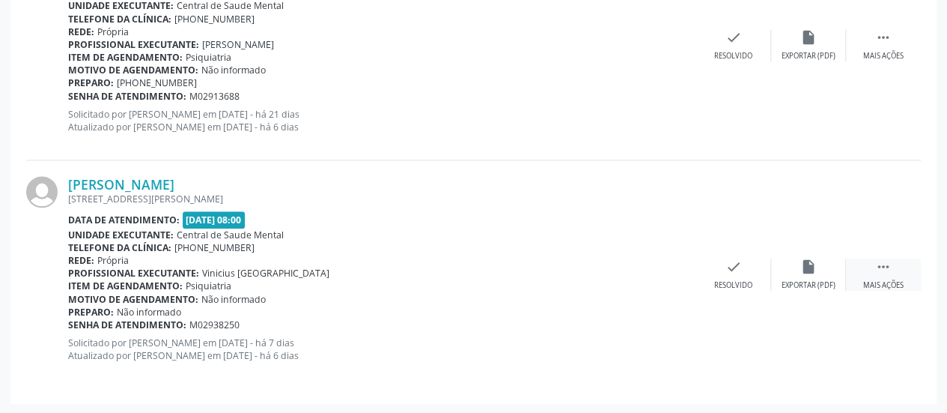
click at [908, 258] on div " Mais ações" at bounding box center [883, 274] width 75 height 32
click at [803, 264] on icon "alarm_off" at bounding box center [808, 266] width 16 height 16
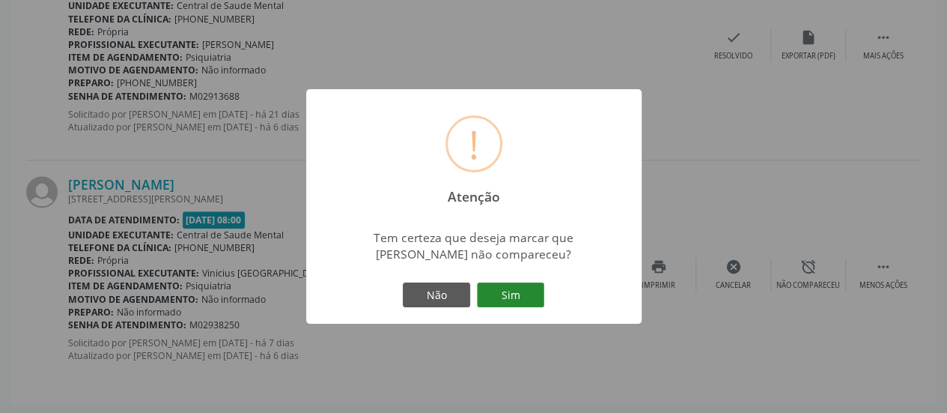
click at [508, 288] on button "Sim" at bounding box center [510, 294] width 67 height 25
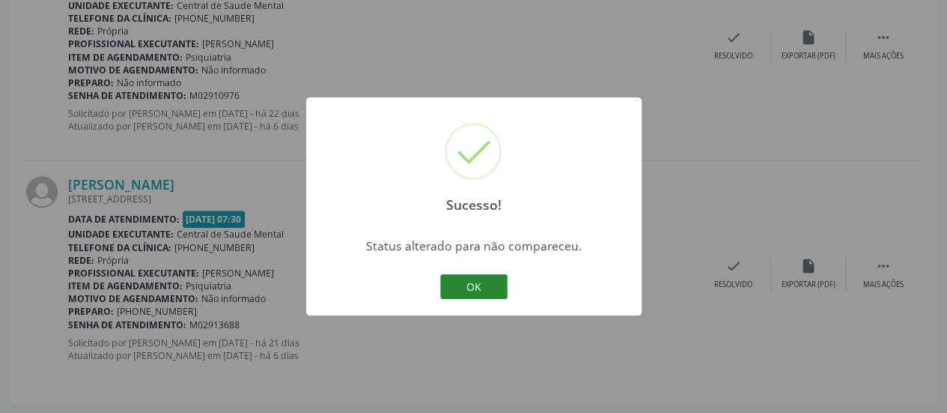
click at [496, 282] on button "OK" at bounding box center [473, 286] width 67 height 25
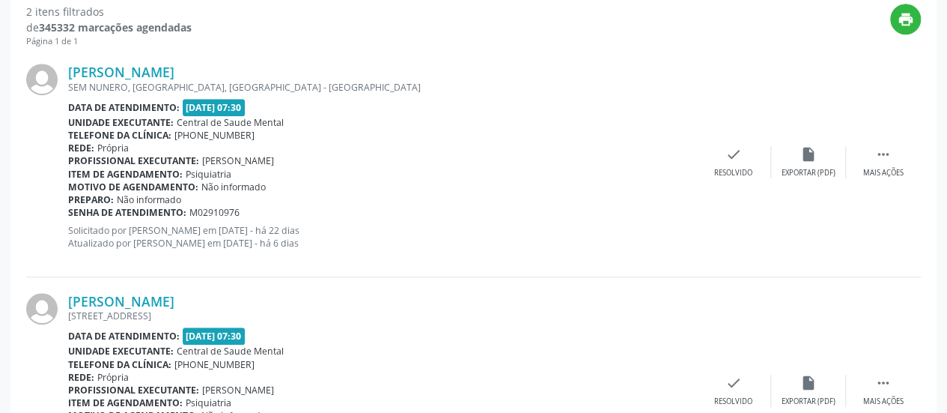
scroll to position [219, 0]
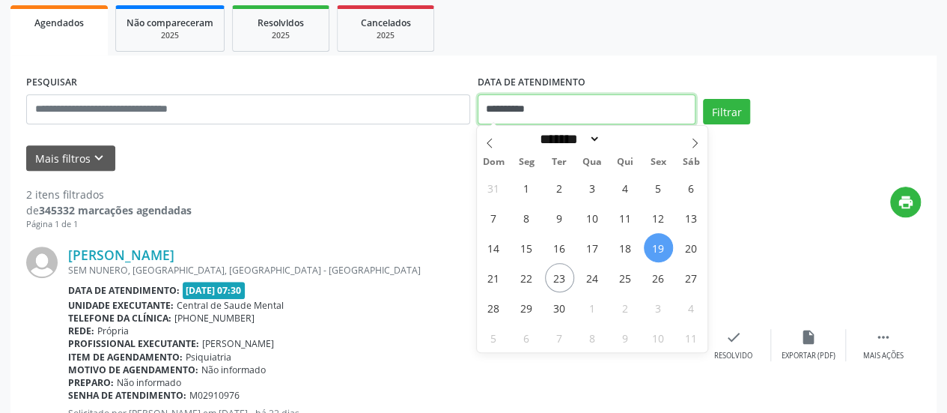
click at [541, 113] on input "**********" at bounding box center [587, 109] width 218 height 30
click at [570, 248] on span "16" at bounding box center [559, 247] width 29 height 29
type input "**********"
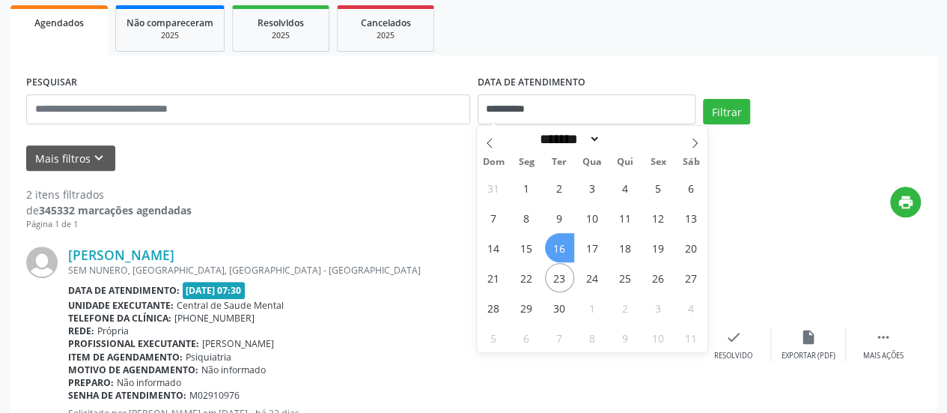
click at [568, 247] on span "16" at bounding box center [559, 247] width 29 height 29
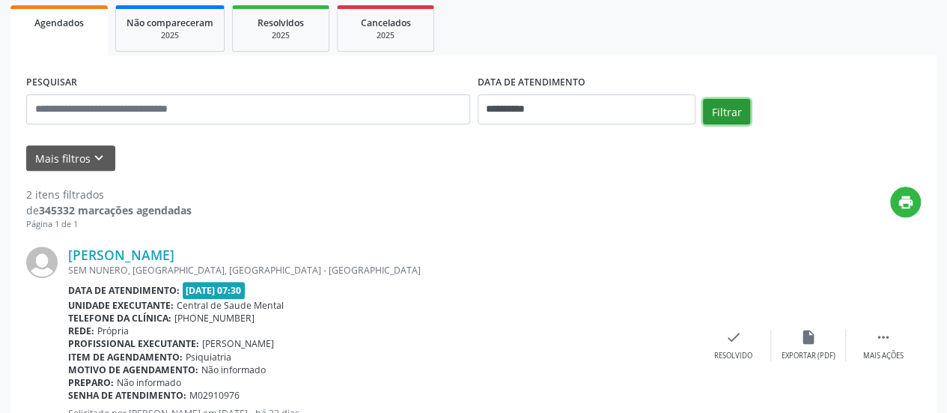
click at [715, 112] on button "Filtrar" at bounding box center [726, 111] width 47 height 25
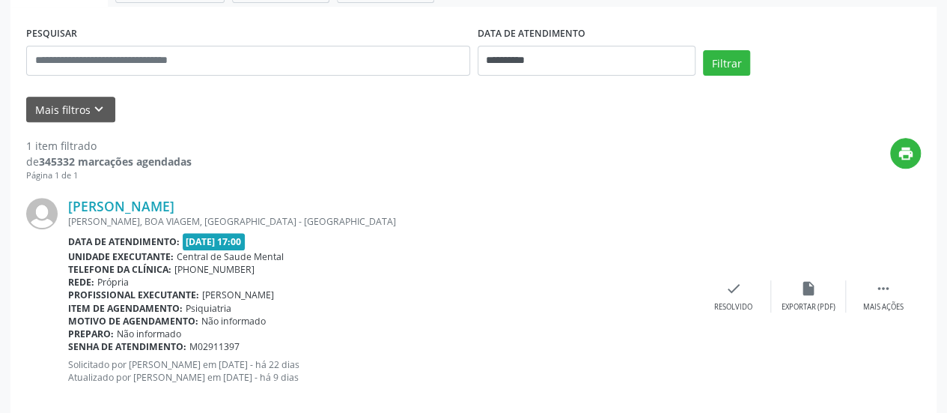
scroll to position [290, 0]
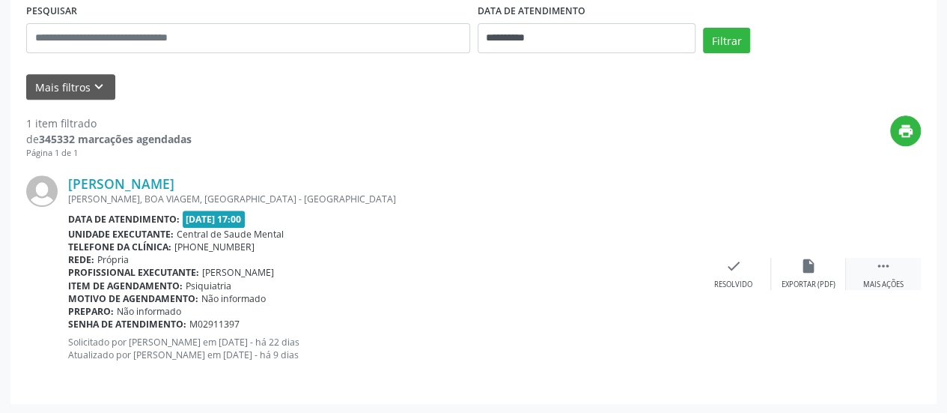
click at [891, 261] on icon "" at bounding box center [883, 266] width 16 height 16
click at [811, 266] on icon "alarm_off" at bounding box center [808, 266] width 16 height 16
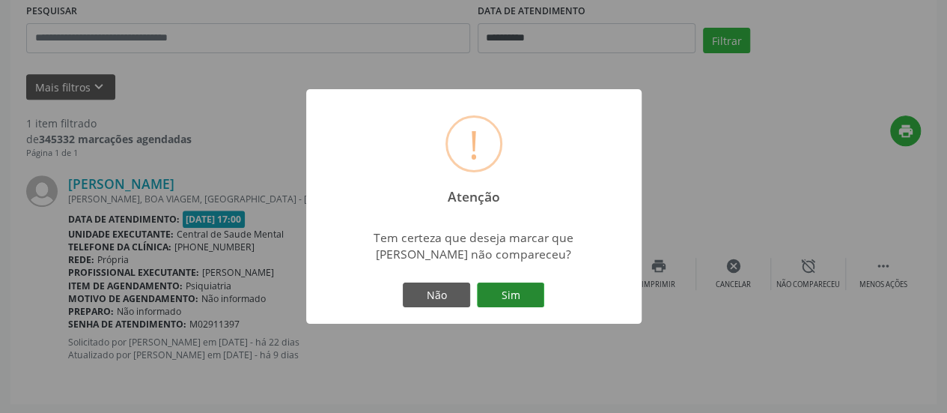
click at [531, 290] on button "Sim" at bounding box center [510, 294] width 67 height 25
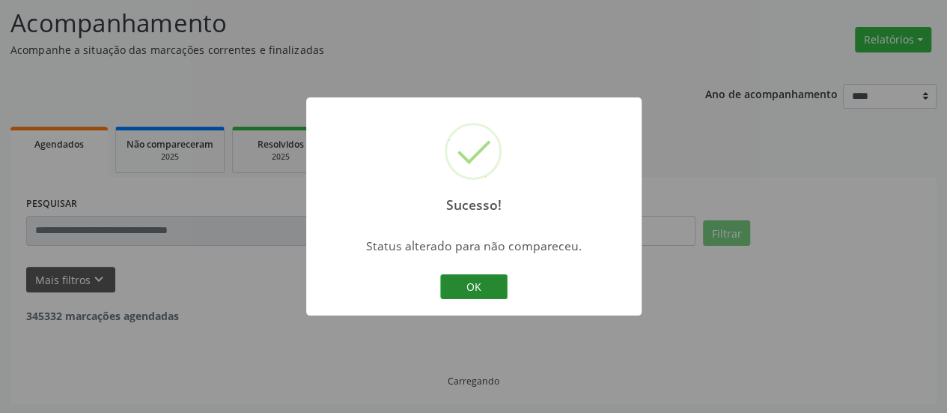
scroll to position [49, 0]
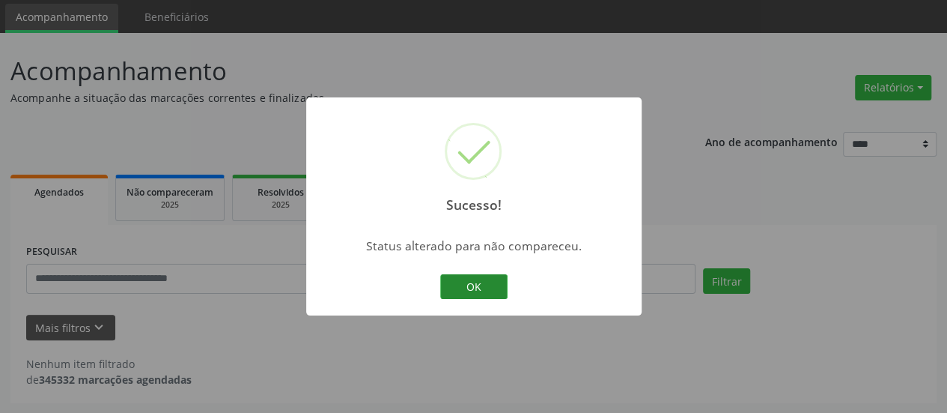
click at [497, 276] on button "OK" at bounding box center [473, 286] width 67 height 25
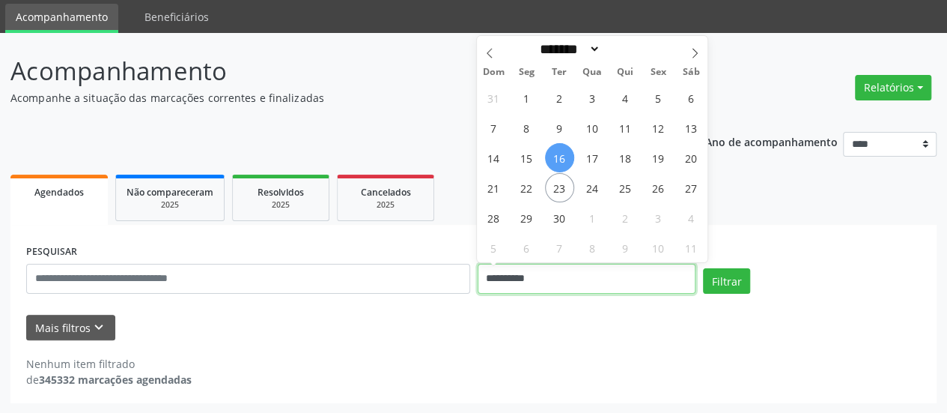
click at [508, 282] on input "**********" at bounding box center [587, 279] width 218 height 30
click at [653, 159] on span "19" at bounding box center [658, 157] width 29 height 29
type input "**********"
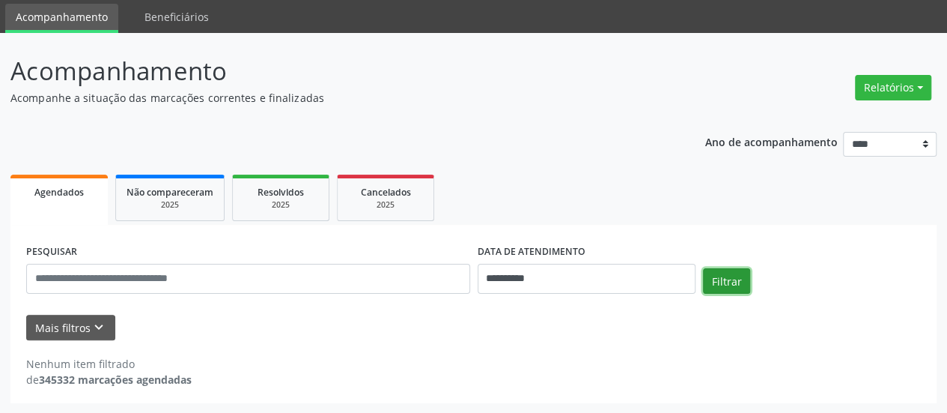
click at [726, 269] on button "Filtrar" at bounding box center [726, 280] width 47 height 25
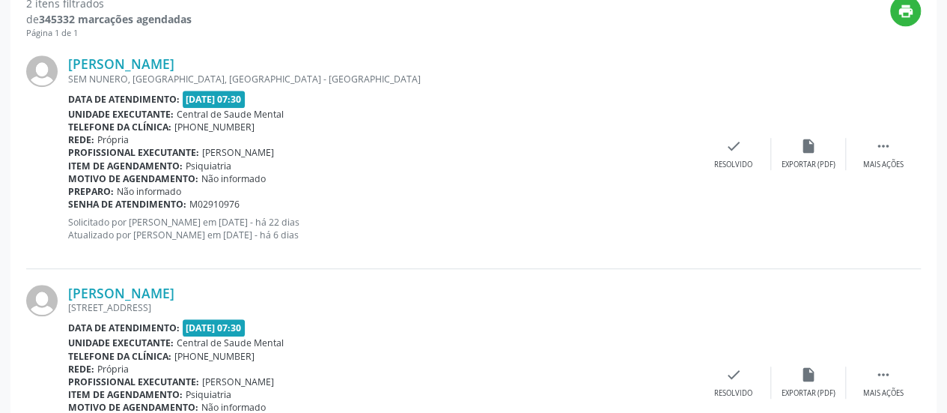
scroll to position [424, 0]
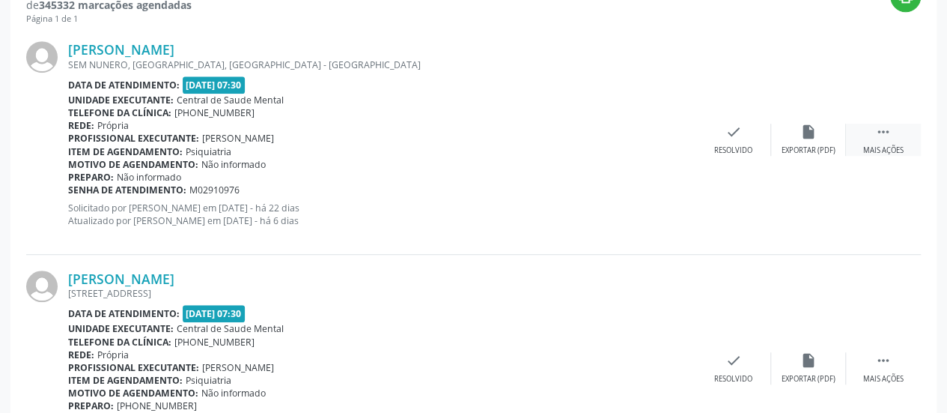
click at [905, 127] on div " Mais ações" at bounding box center [883, 140] width 75 height 32
click at [829, 126] on div "alarm_off Não compareceu" at bounding box center [808, 140] width 75 height 32
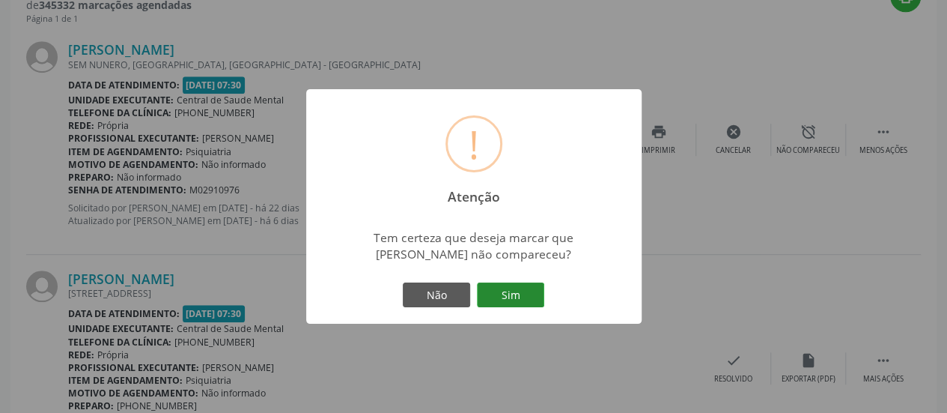
click at [515, 297] on button "Sim" at bounding box center [510, 294] width 67 height 25
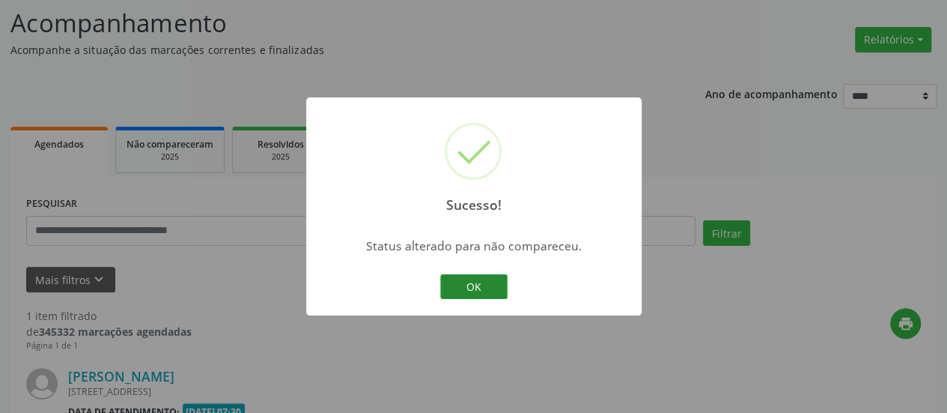
click at [485, 279] on button "OK" at bounding box center [473, 286] width 67 height 25
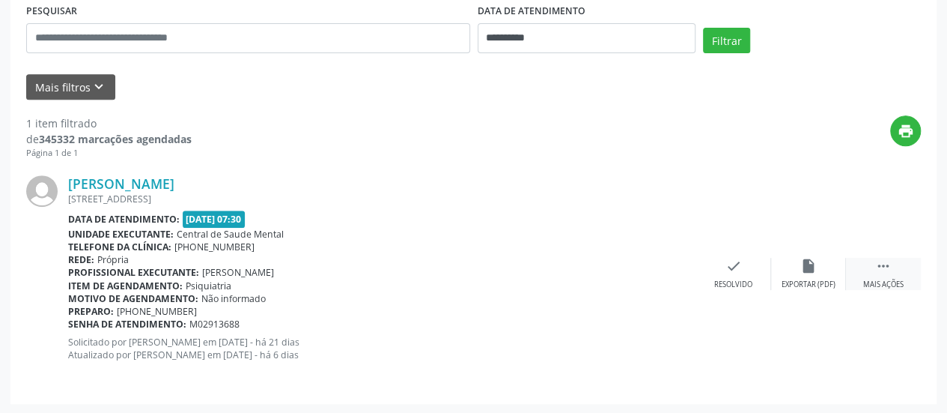
click at [878, 258] on icon "" at bounding box center [883, 266] width 16 height 16
click at [811, 258] on icon "alarm_off" at bounding box center [808, 266] width 16 height 16
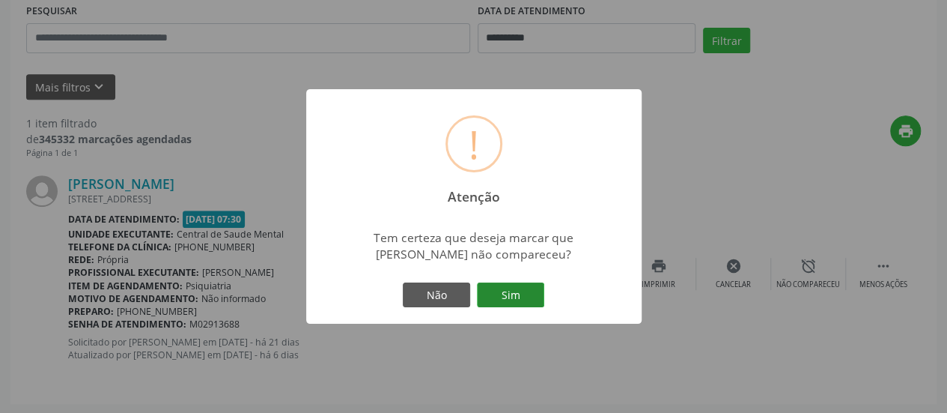
click at [515, 287] on button "Sim" at bounding box center [510, 294] width 67 height 25
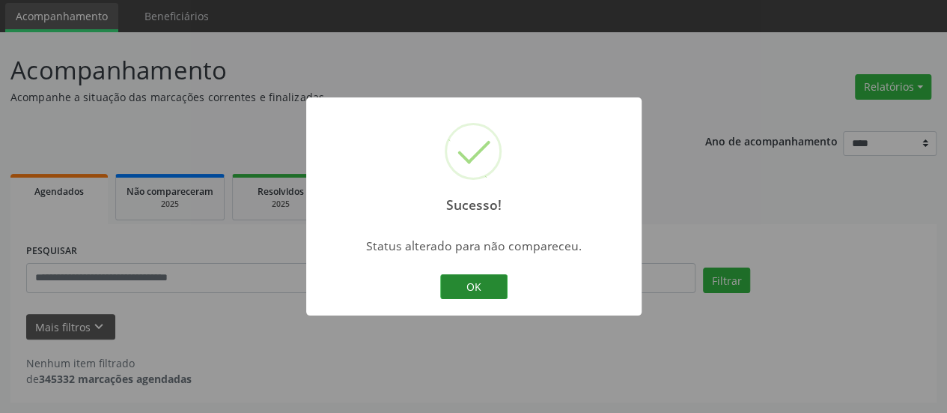
scroll to position [49, 0]
click at [494, 285] on button "OK" at bounding box center [473, 286] width 67 height 25
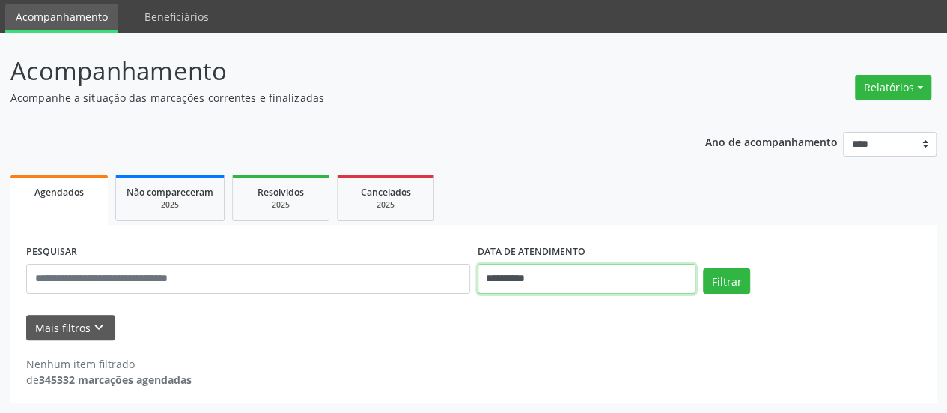
click at [515, 278] on input "**********" at bounding box center [587, 279] width 218 height 30
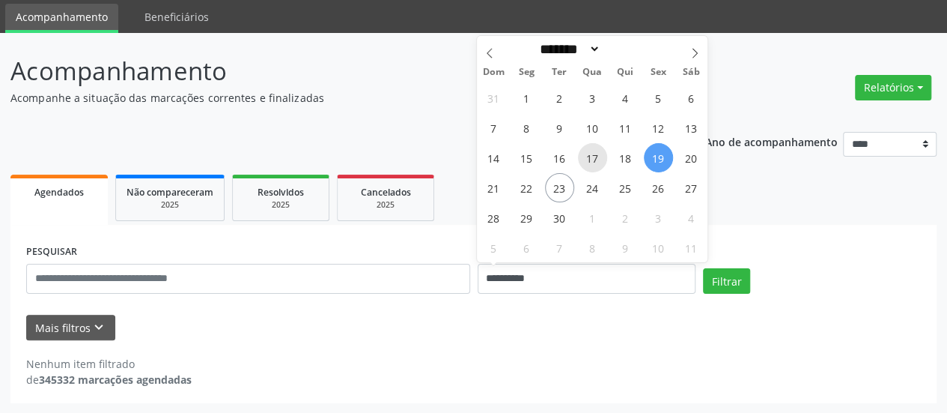
click at [595, 163] on span "17" at bounding box center [592, 157] width 29 height 29
type input "**********"
click at [595, 162] on div "**********" at bounding box center [473, 262] width 926 height 282
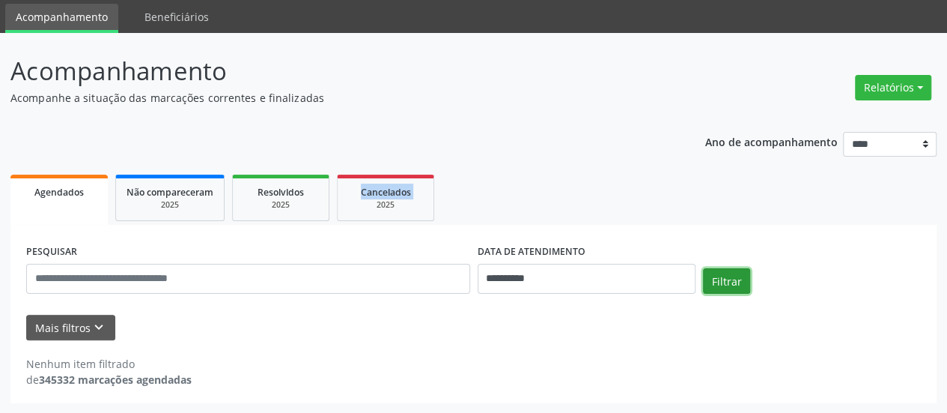
click at [720, 291] on button "Filtrar" at bounding box center [726, 280] width 47 height 25
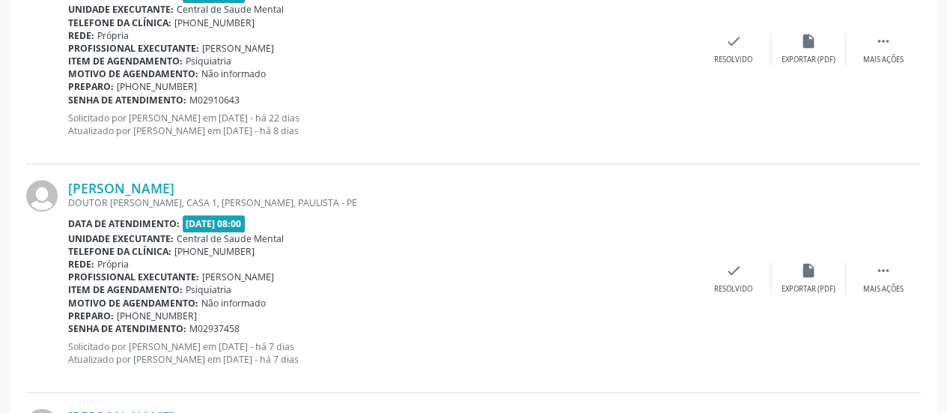
scroll to position [798, 0]
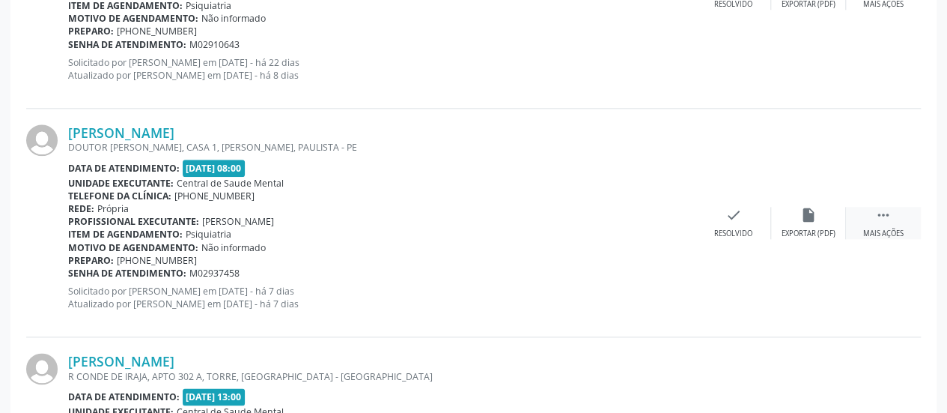
click at [898, 213] on div " Mais ações" at bounding box center [883, 223] width 75 height 32
click at [809, 216] on icon "alarm_off" at bounding box center [808, 215] width 16 height 16
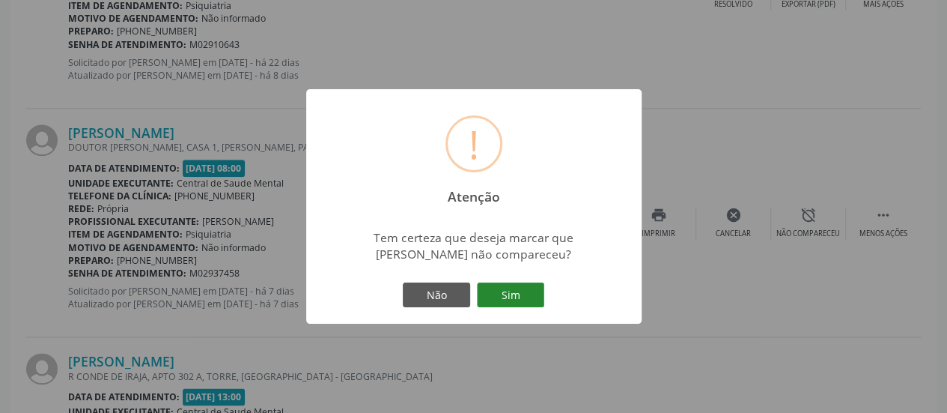
click at [511, 299] on button "Sim" at bounding box center [510, 294] width 67 height 25
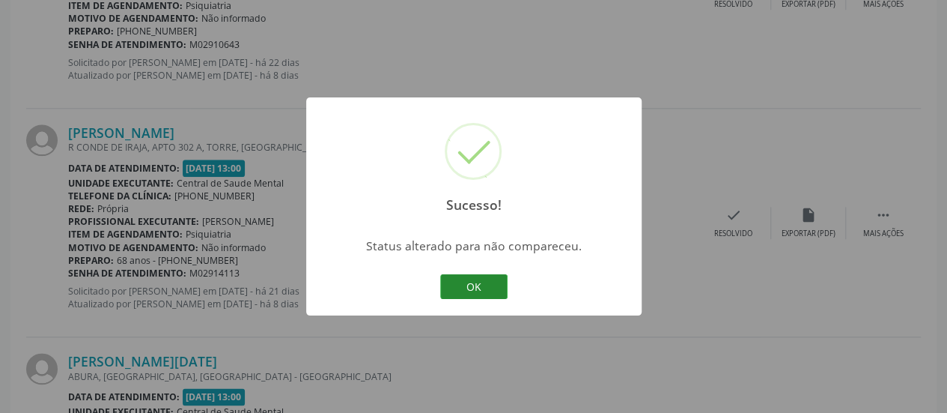
click at [487, 284] on button "OK" at bounding box center [473, 286] width 67 height 25
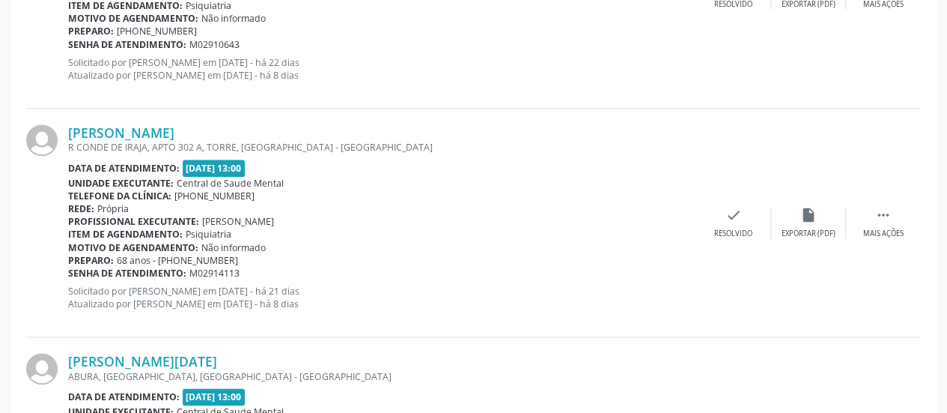
scroll to position [873, 0]
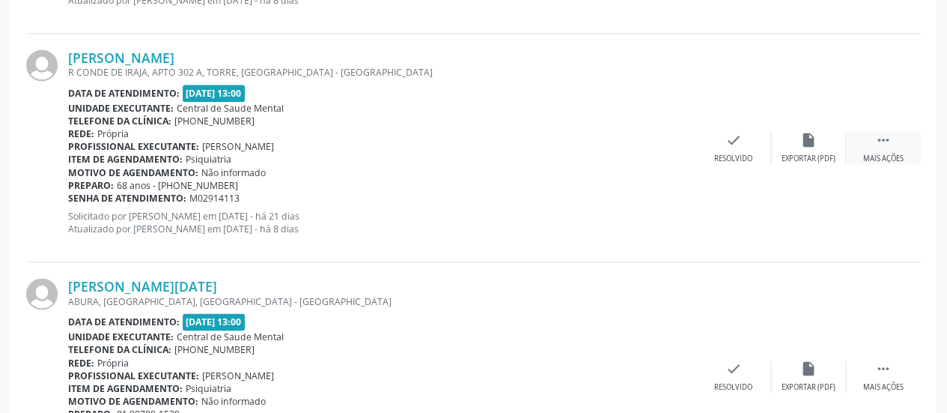
click at [871, 146] on div " Mais ações" at bounding box center [883, 148] width 75 height 32
click at [801, 141] on icon "alarm_off" at bounding box center [808, 140] width 16 height 16
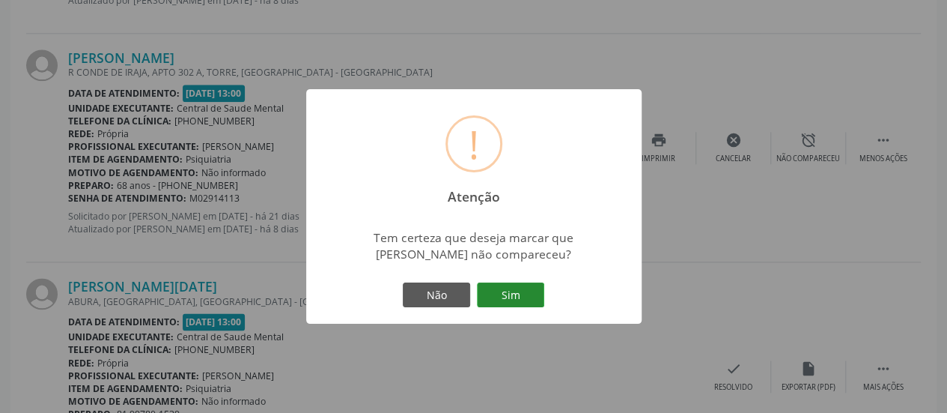
click at [505, 301] on button "Sim" at bounding box center [510, 294] width 67 height 25
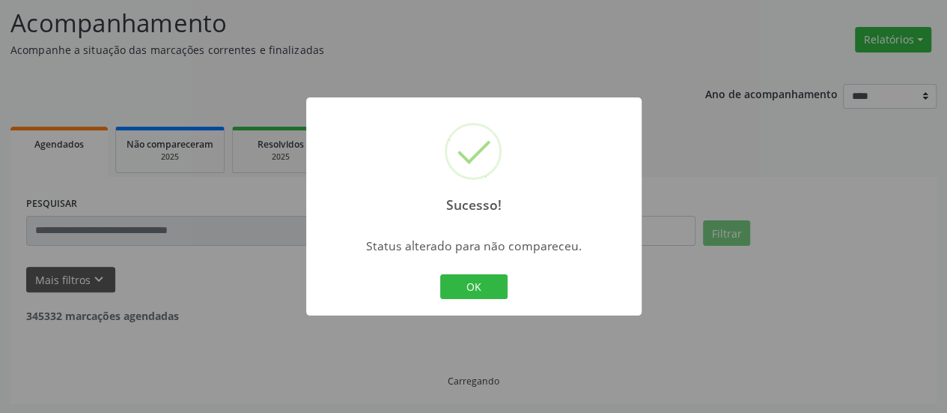
click at [497, 297] on button "OK" at bounding box center [473, 286] width 67 height 25
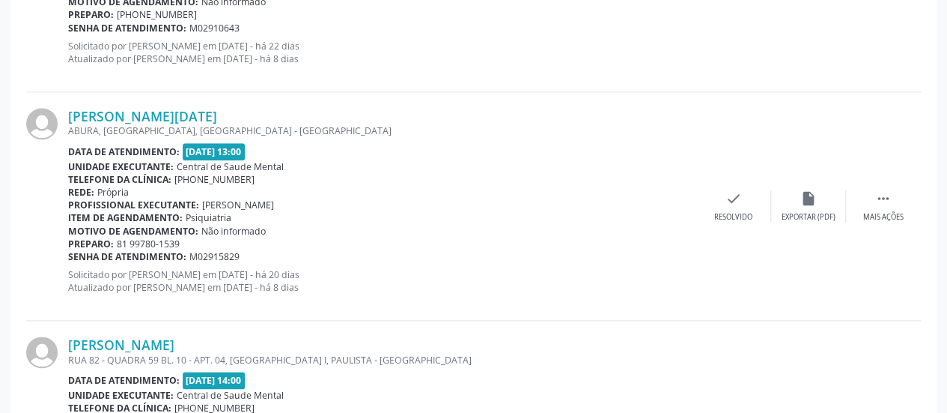
scroll to position [846, 0]
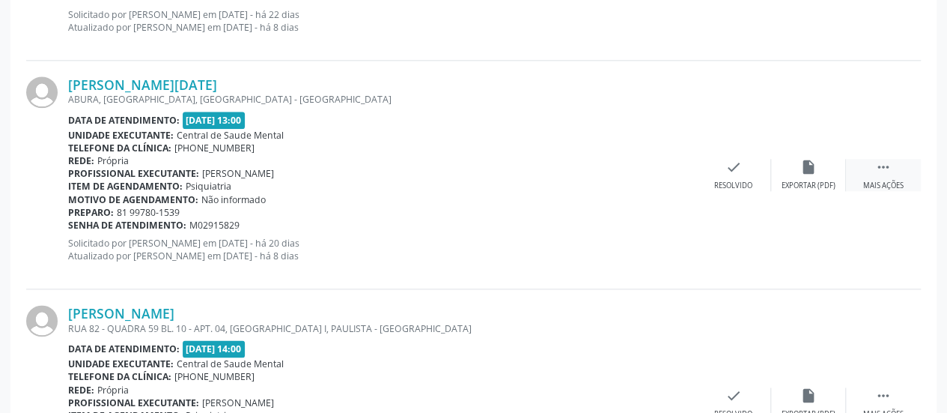
click at [872, 162] on div " Mais ações" at bounding box center [883, 175] width 75 height 32
click at [804, 168] on icon "alarm_off" at bounding box center [808, 167] width 16 height 16
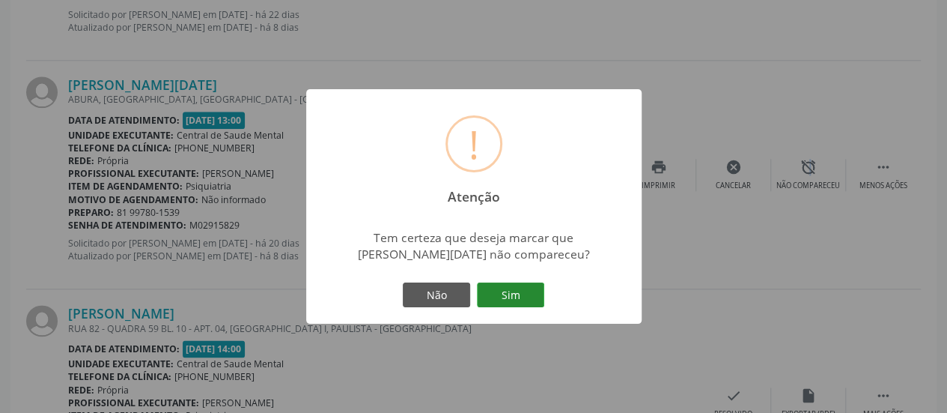
click at [517, 291] on button "Sim" at bounding box center [510, 294] width 67 height 25
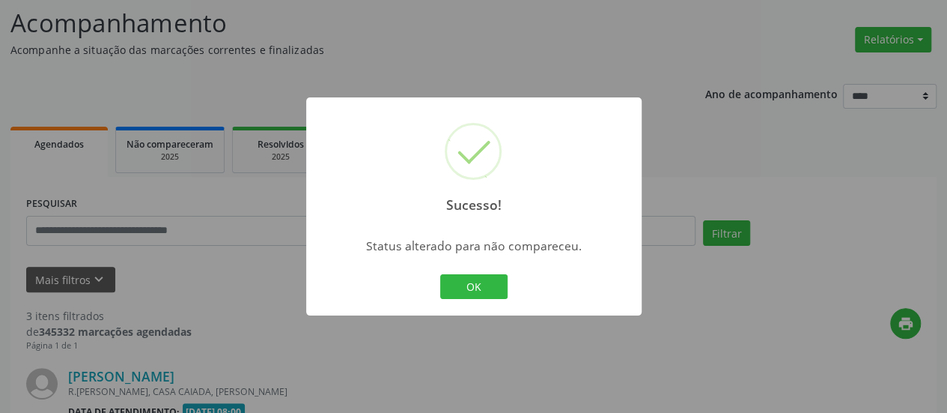
scroll to position [747, 0]
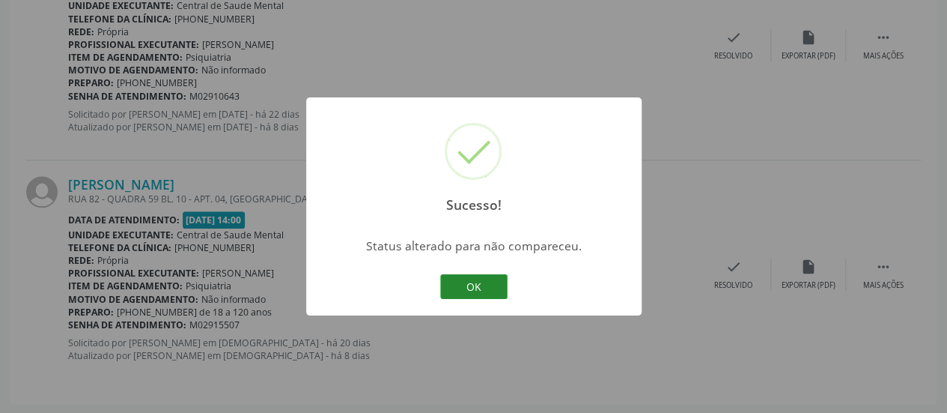
click at [460, 287] on button "OK" at bounding box center [473, 286] width 67 height 25
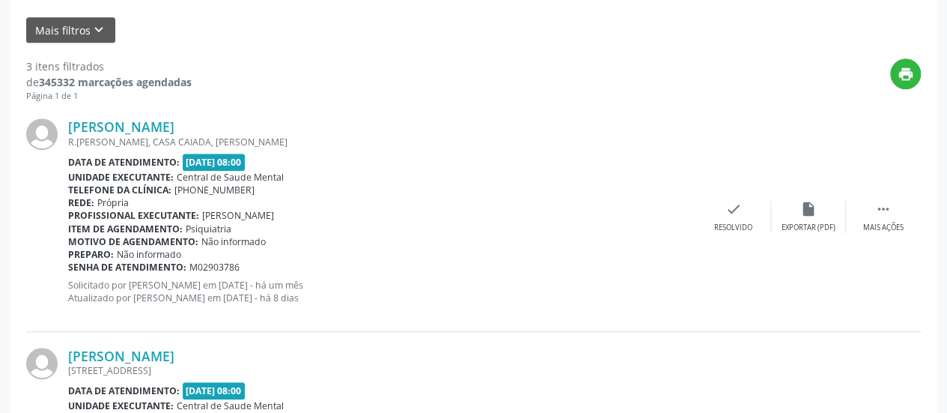
scroll to position [372, 0]
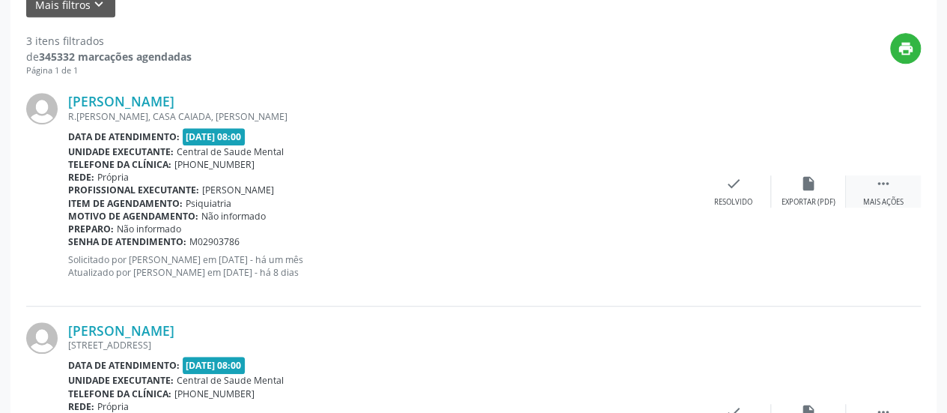
click at [882, 194] on div " Mais ações" at bounding box center [883, 191] width 75 height 32
click at [806, 185] on icon "alarm_off" at bounding box center [808, 183] width 16 height 16
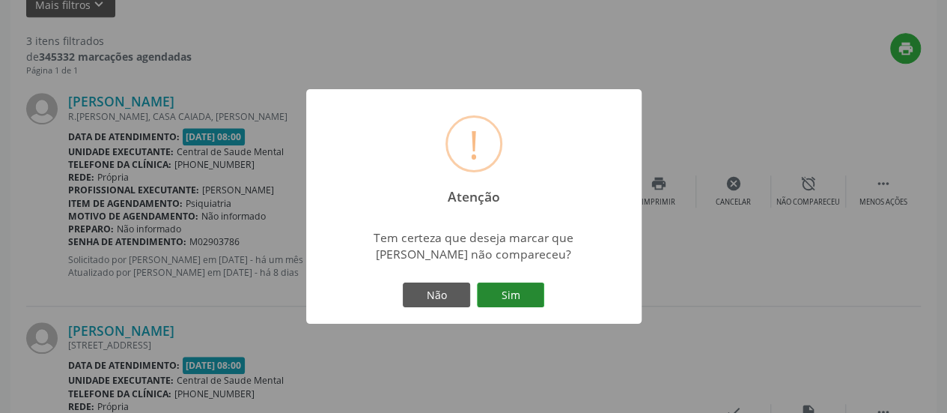
click at [517, 297] on button "Sim" at bounding box center [510, 294] width 67 height 25
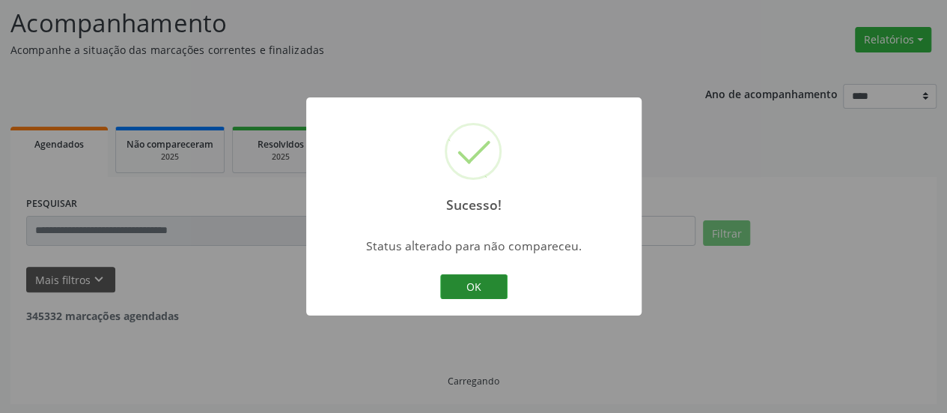
click at [463, 279] on button "OK" at bounding box center [473, 286] width 67 height 25
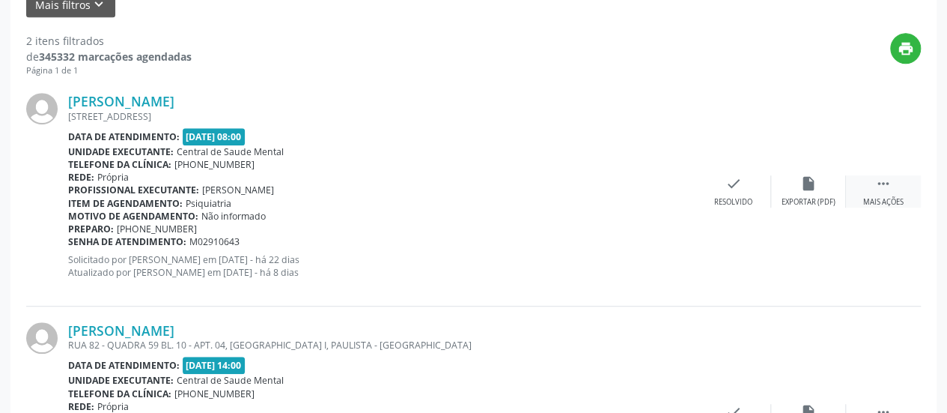
click at [891, 175] on icon "" at bounding box center [883, 183] width 16 height 16
click at [729, 183] on icon "cancel" at bounding box center [734, 183] width 16 height 16
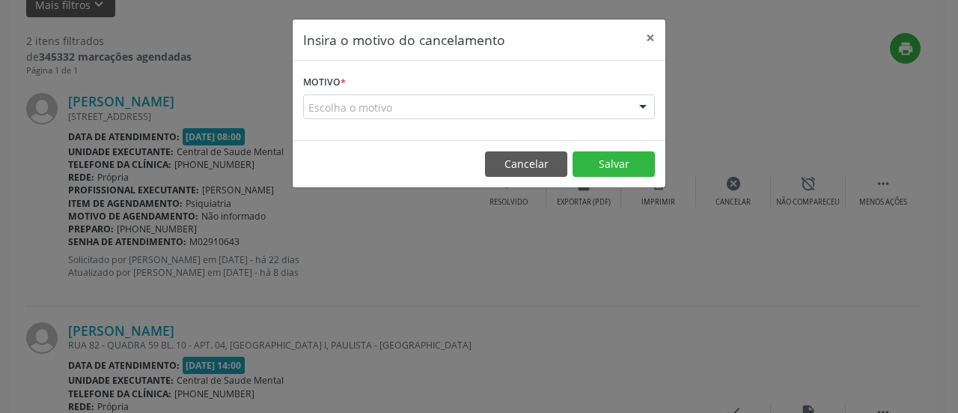
click at [422, 105] on div "Escolha o motivo" at bounding box center [479, 106] width 352 height 25
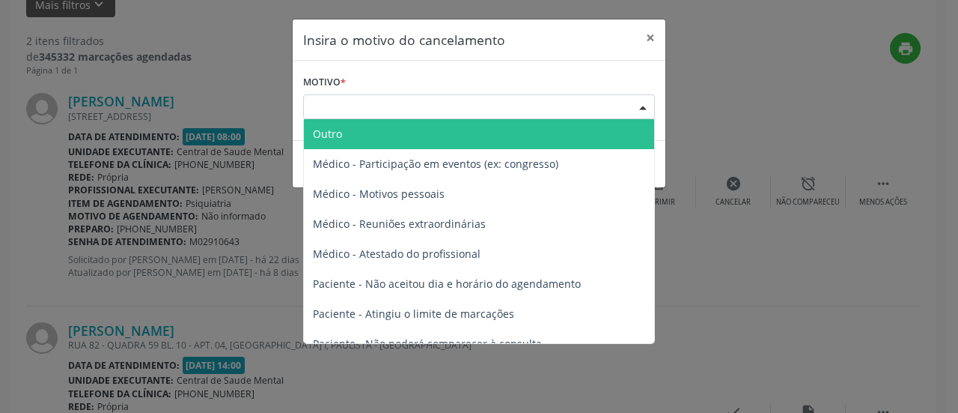
click at [415, 124] on span "Outro" at bounding box center [479, 134] width 350 height 30
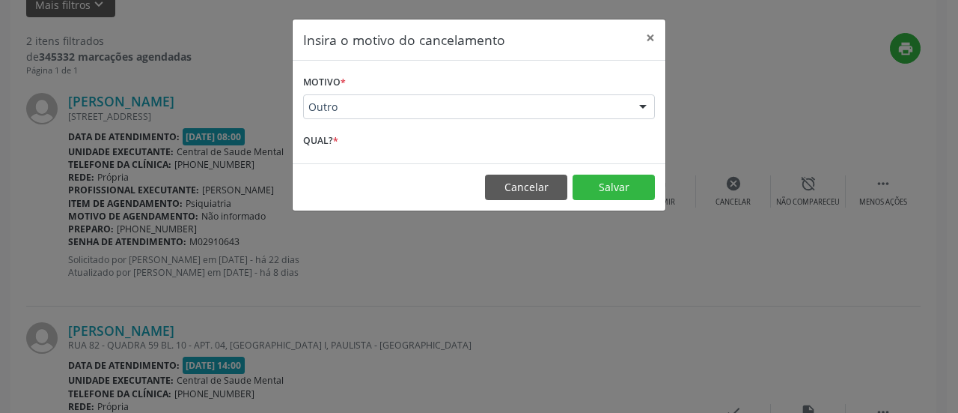
click at [411, 128] on form "Motivo * Outro Outro Médico - Participação em eventos (ex: congresso) Médico - …" at bounding box center [479, 112] width 352 height 82
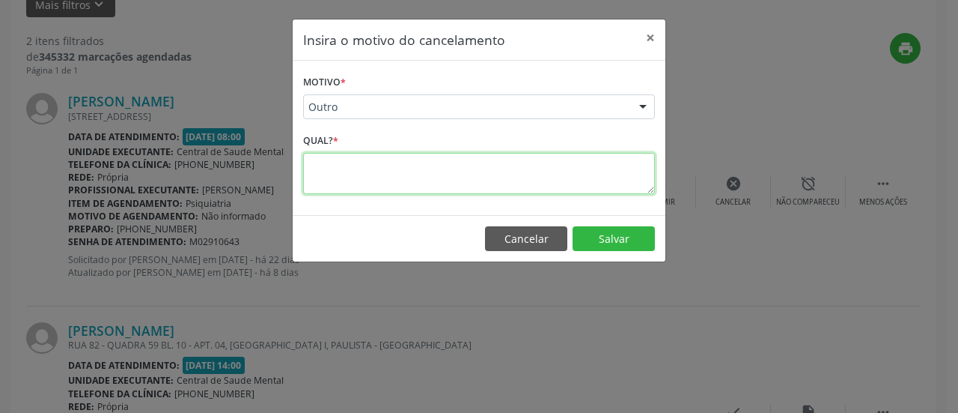
drag, startPoint x: 408, startPoint y: 162, endPoint x: 378, endPoint y: 180, distance: 34.6
click at [407, 163] on textarea at bounding box center [479, 173] width 352 height 41
type textarea "*"
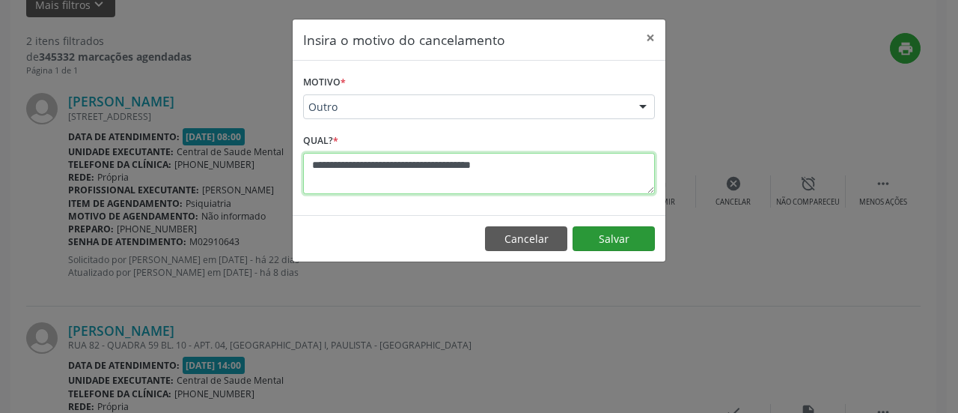
type textarea "**********"
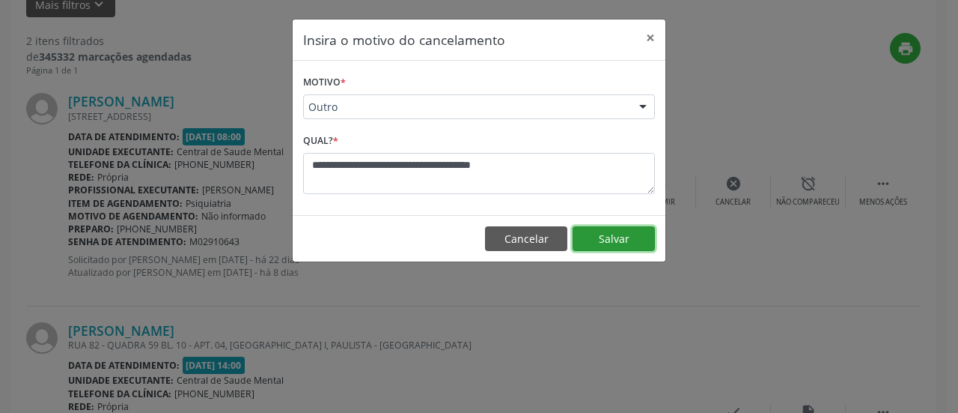
click at [605, 231] on button "Salvar" at bounding box center [614, 238] width 82 height 25
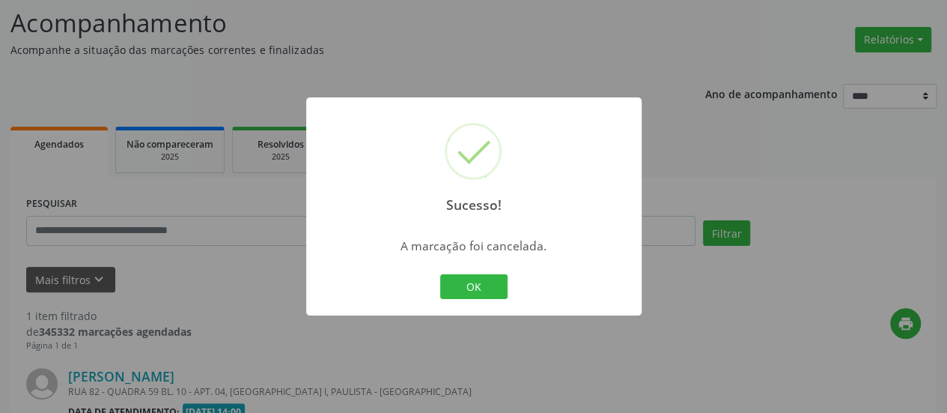
scroll to position [290, 0]
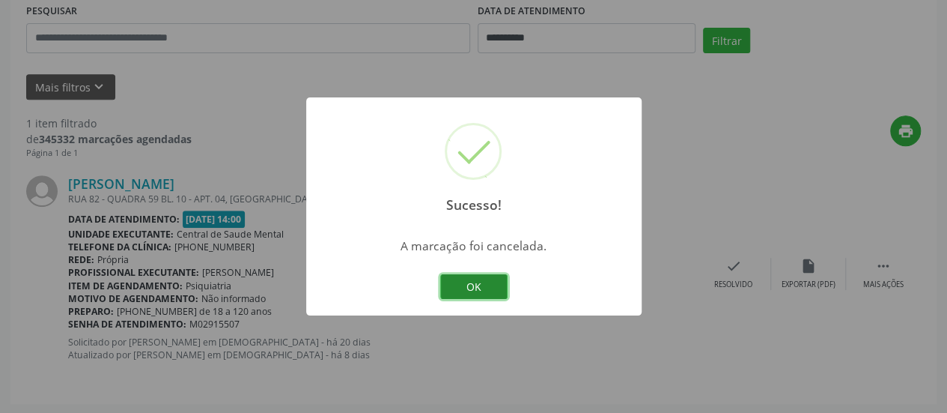
click at [454, 291] on button "OK" at bounding box center [473, 286] width 67 height 25
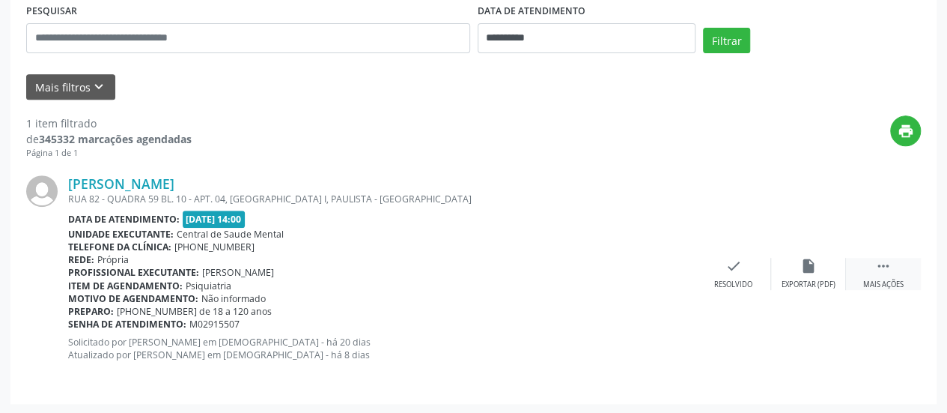
click at [885, 269] on icon "" at bounding box center [883, 266] width 16 height 16
click at [803, 280] on div "Não compareceu" at bounding box center [809, 284] width 64 height 10
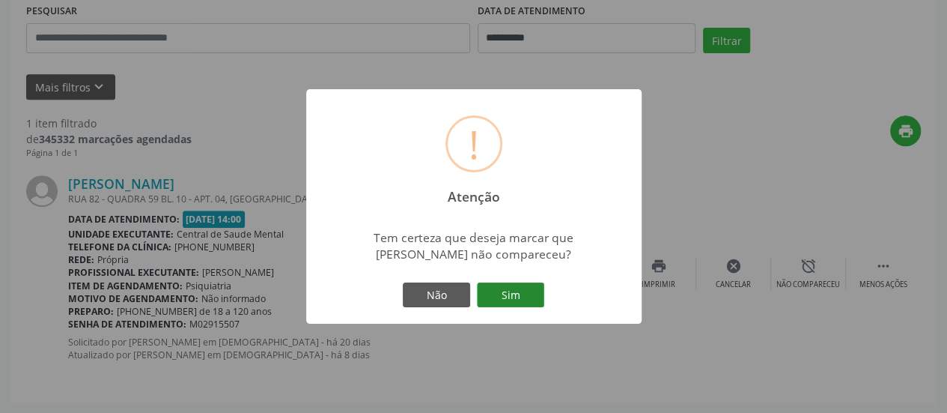
click at [489, 296] on button "Sim" at bounding box center [510, 294] width 67 height 25
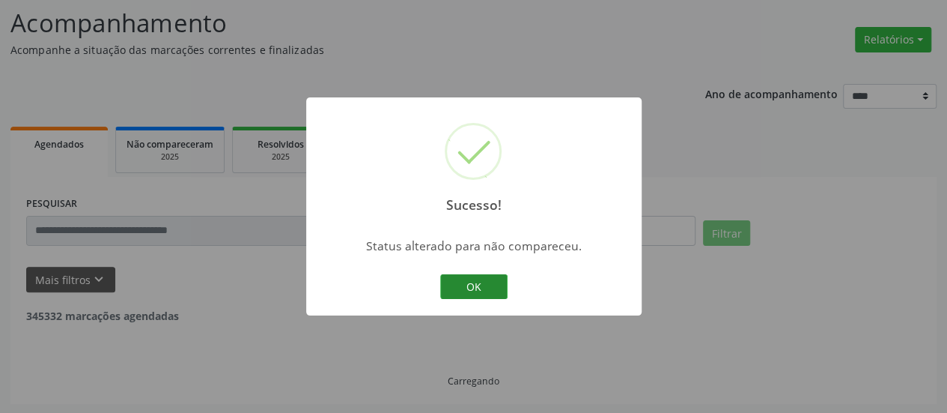
scroll to position [49, 0]
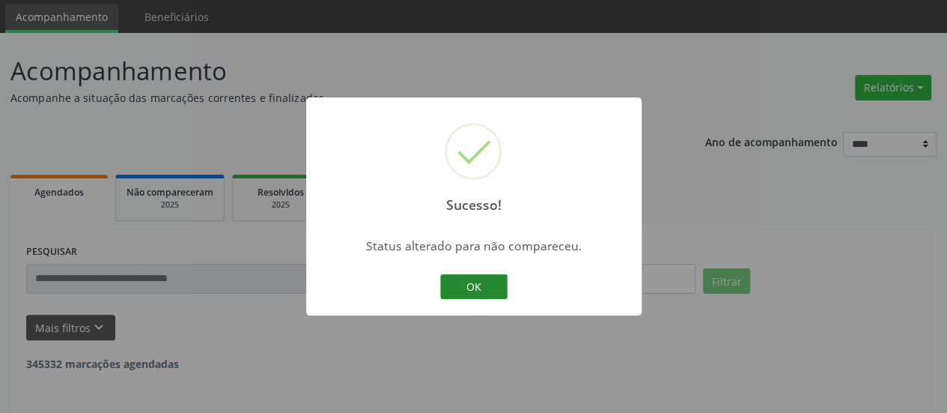
click at [464, 286] on button "OK" at bounding box center [473, 286] width 67 height 25
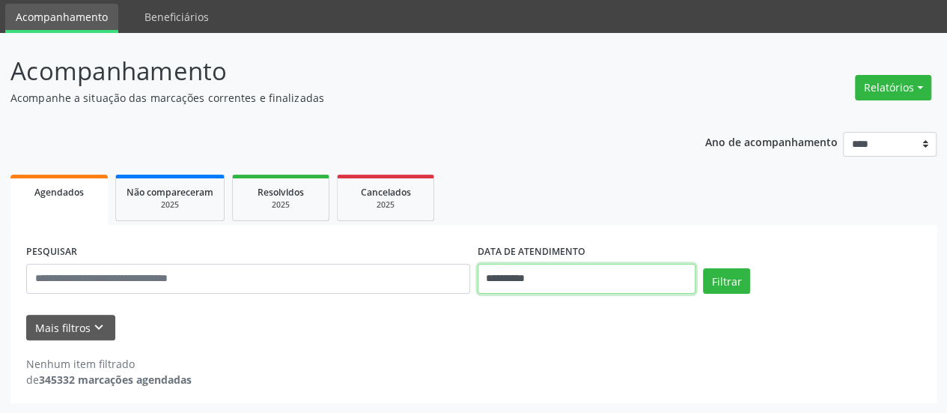
click at [497, 273] on input "**********" at bounding box center [587, 279] width 218 height 30
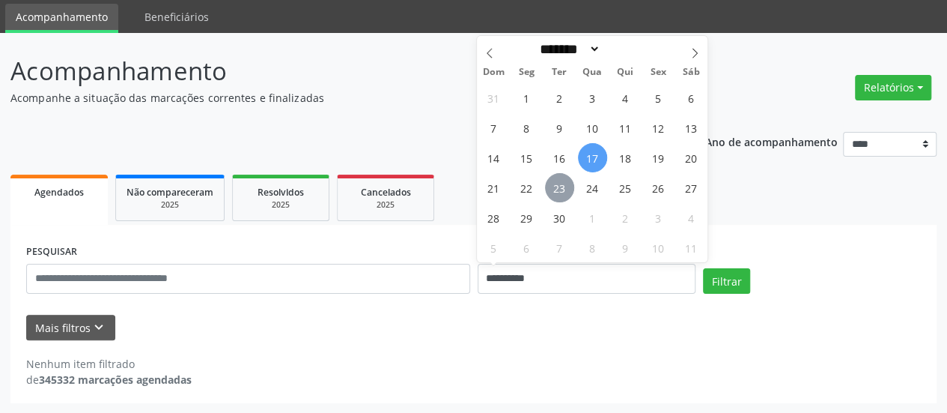
click at [560, 189] on span "23" at bounding box center [559, 187] width 29 height 29
type input "**********"
click at [559, 186] on span "23" at bounding box center [559, 187] width 29 height 29
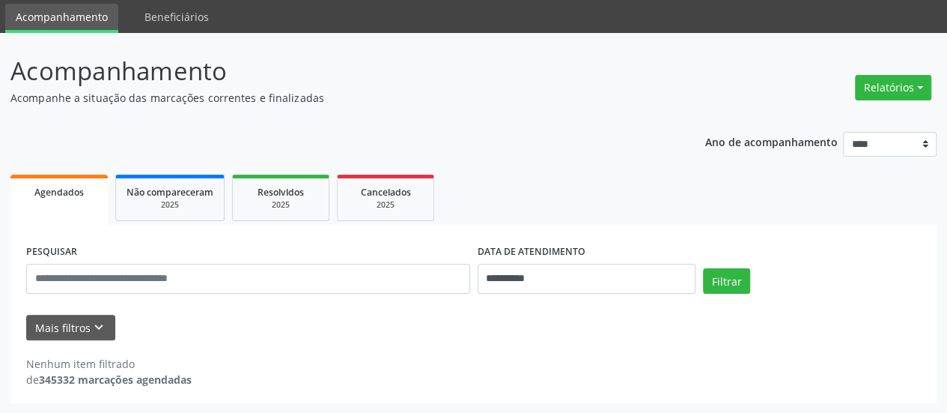
click at [559, 186] on ul "Agendados Não compareceram 2025 Resolvidos 2025 Cancelados 2025" at bounding box center [473, 198] width 926 height 54
click at [735, 281] on button "Filtrar" at bounding box center [726, 280] width 47 height 25
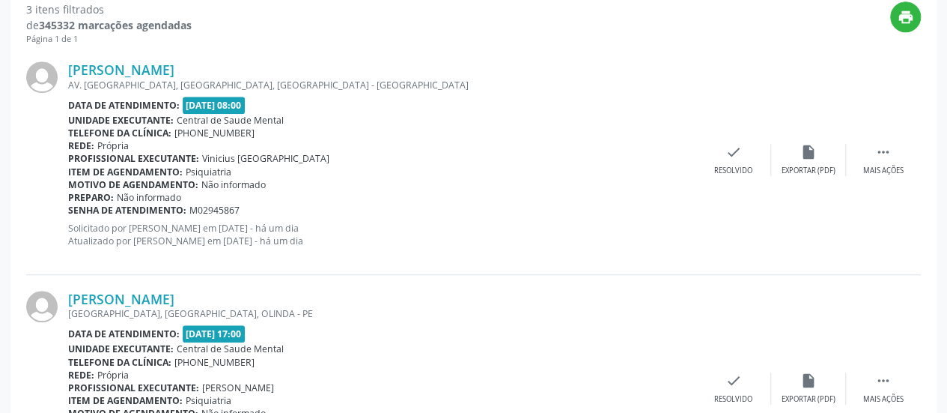
scroll to position [424, 0]
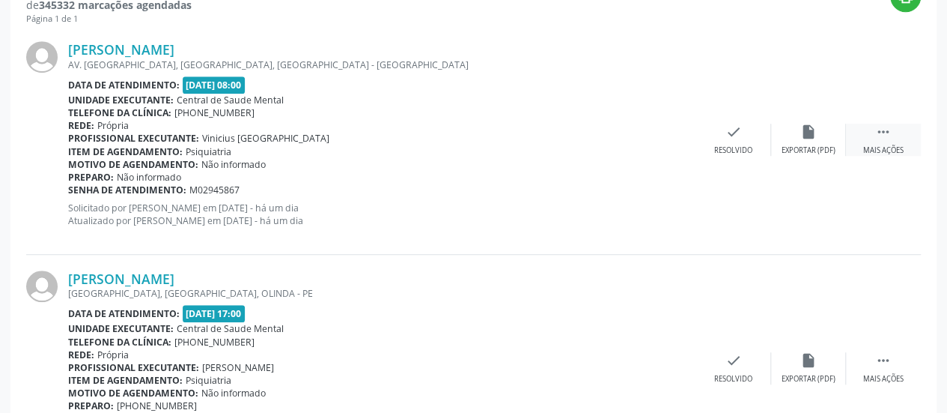
click at [890, 145] on div "Mais ações" at bounding box center [883, 150] width 40 height 10
click at [836, 127] on div "alarm_off Não compareceu" at bounding box center [808, 140] width 75 height 32
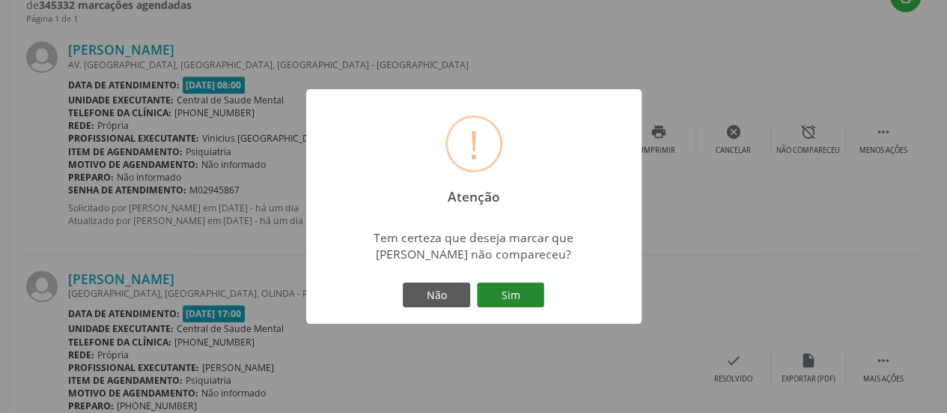
click at [526, 290] on button "Sim" at bounding box center [510, 294] width 67 height 25
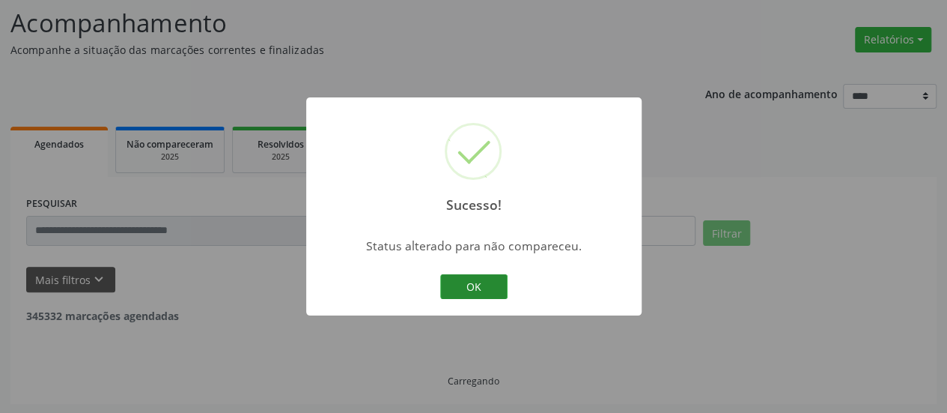
click at [467, 294] on button "OK" at bounding box center [473, 286] width 67 height 25
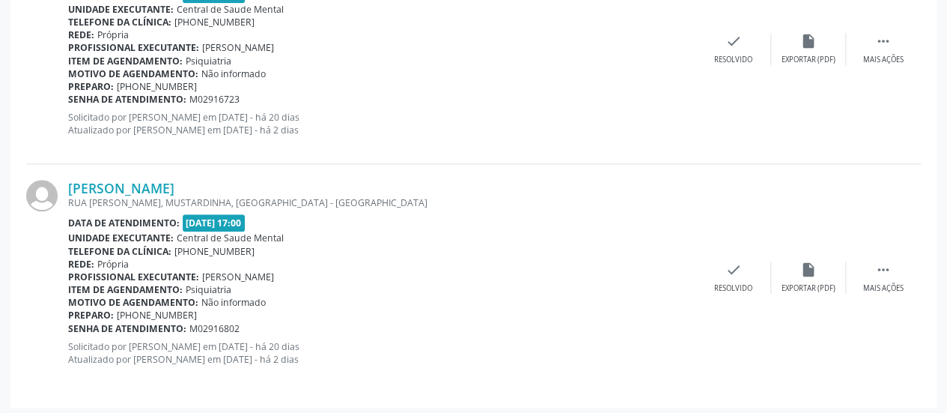
scroll to position [518, 0]
